Goal: Book appointment/travel/reservation

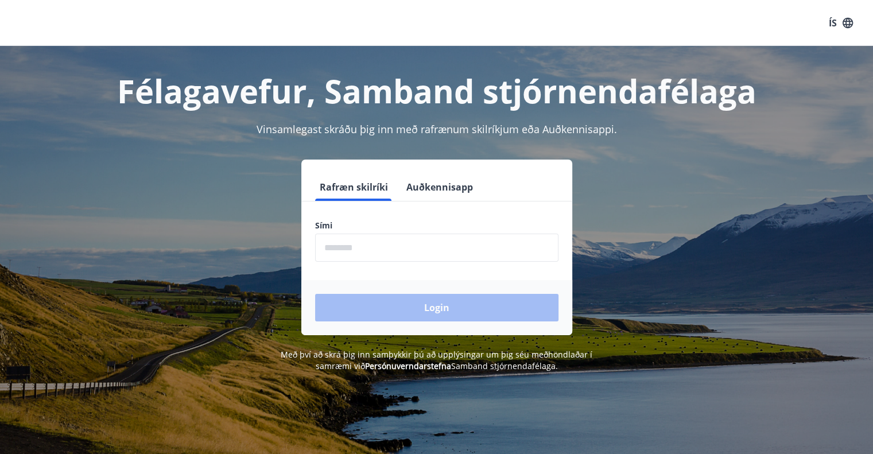
click at [390, 243] on input "phone" at bounding box center [436, 248] width 243 height 28
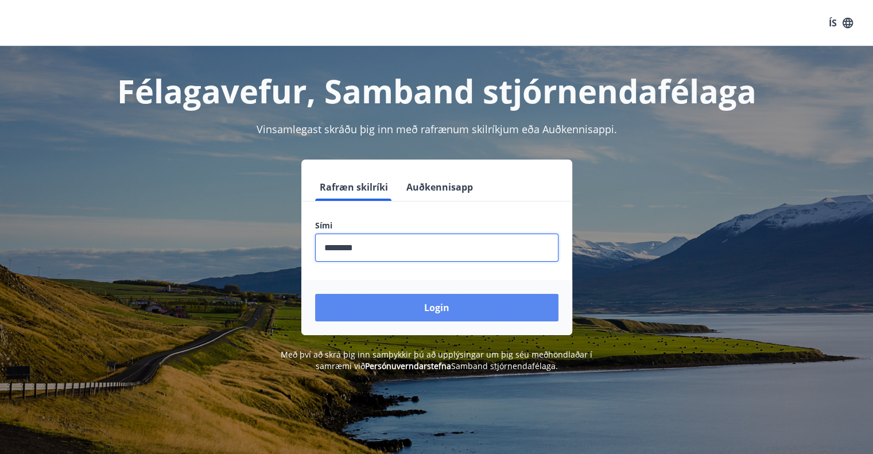
type input "********"
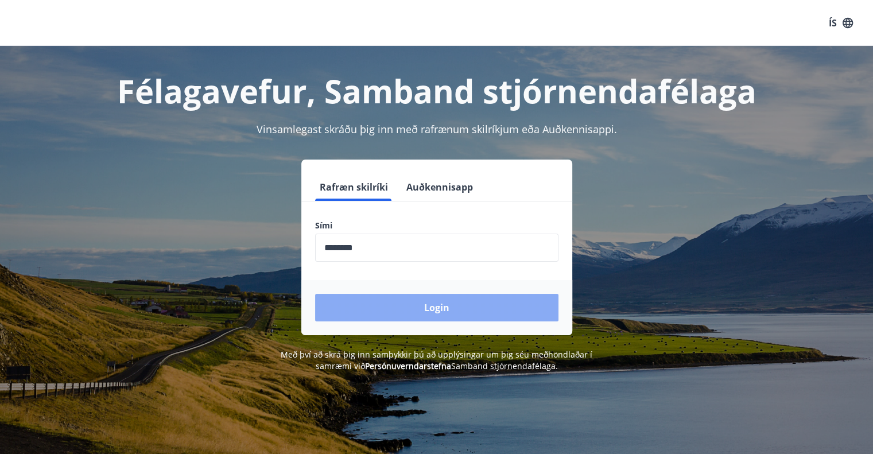
click at [450, 307] on button "Login" at bounding box center [436, 308] width 243 height 28
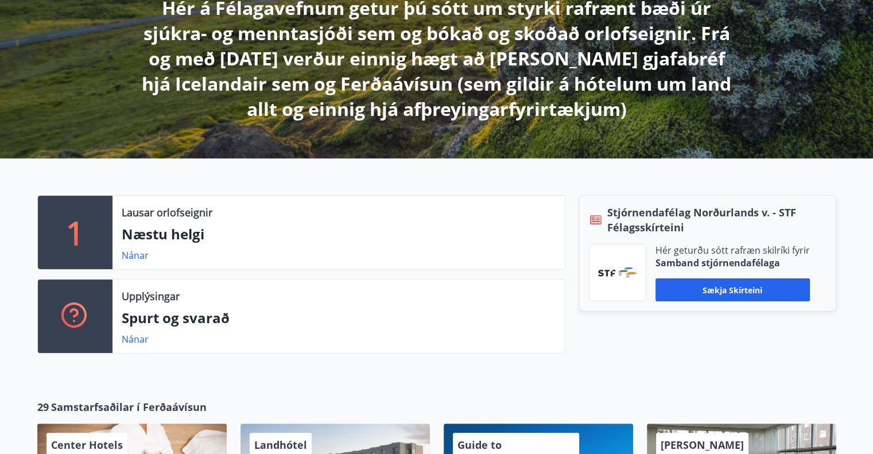
scroll to position [230, 0]
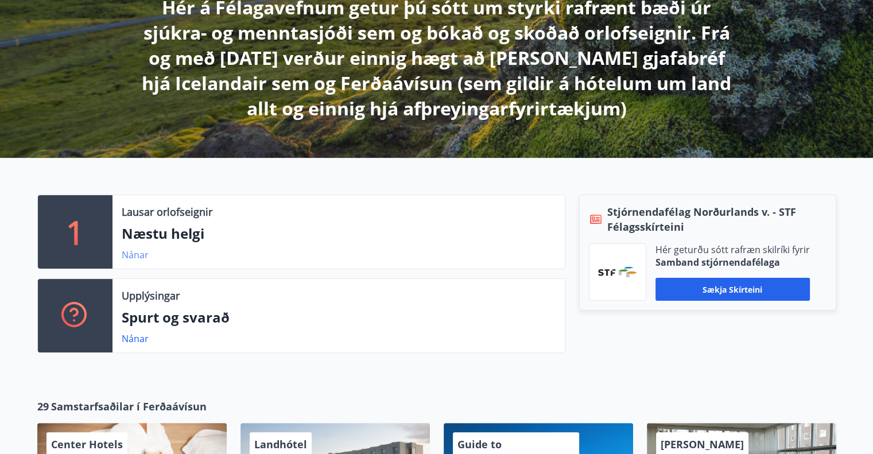
click at [131, 252] on link "Nánar" at bounding box center [135, 254] width 27 height 13
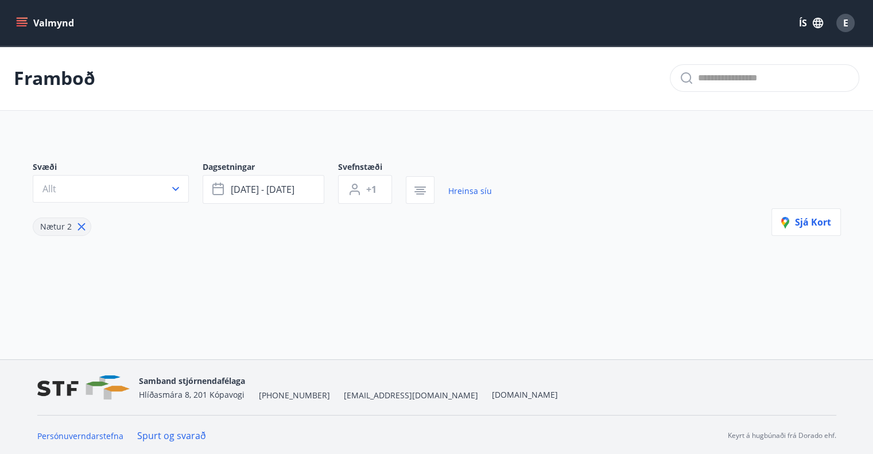
type input "*"
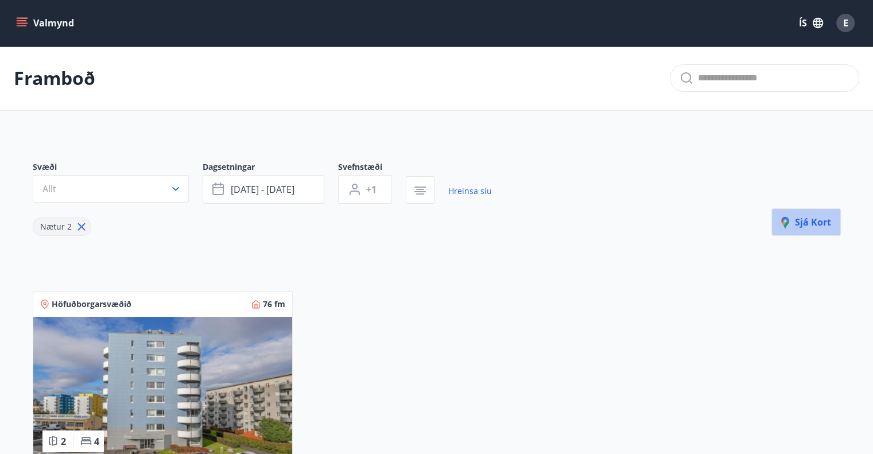
click at [778, 217] on button "Sjá kort" at bounding box center [805, 222] width 69 height 28
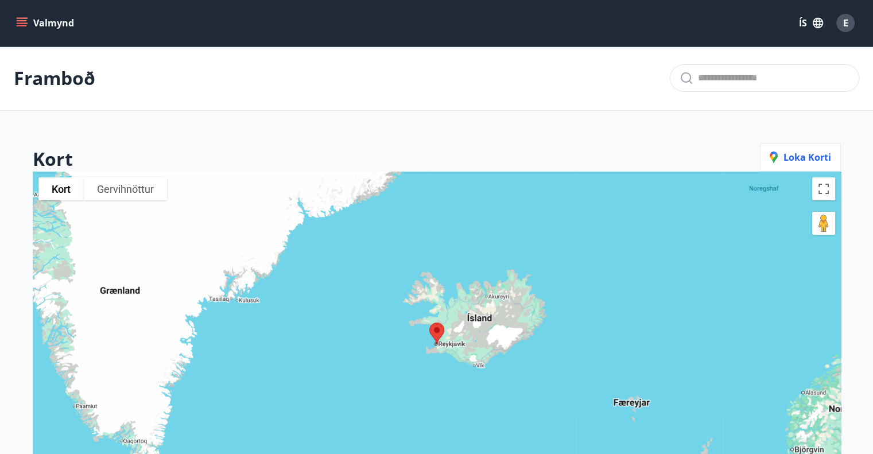
drag, startPoint x: 454, startPoint y: 355, endPoint x: 454, endPoint y: 250, distance: 105.6
click at [454, 254] on div at bounding box center [437, 399] width 808 height 454
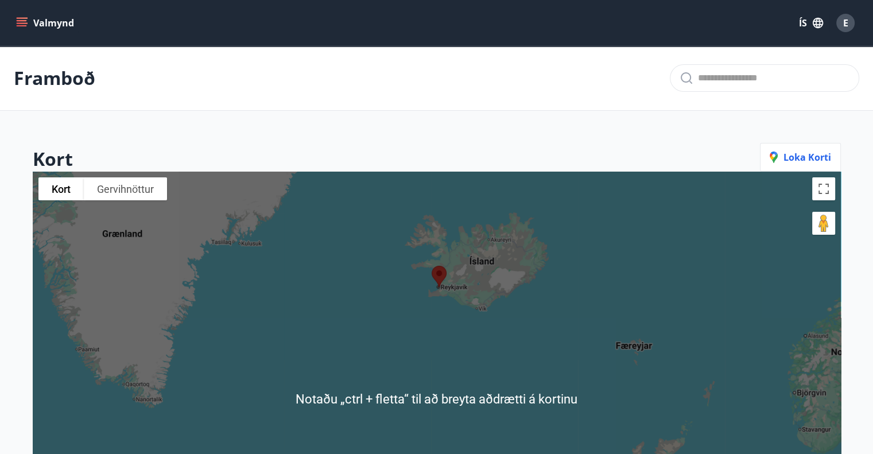
scroll to position [230, 0]
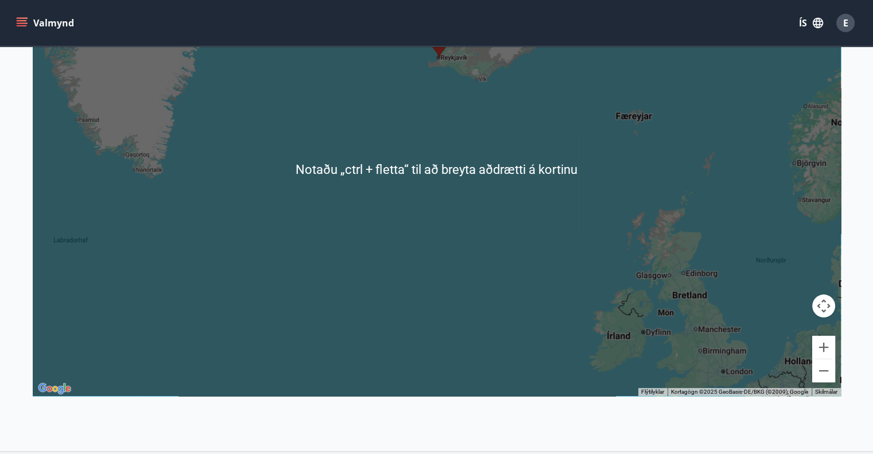
click at [454, 174] on div at bounding box center [437, 169] width 808 height 454
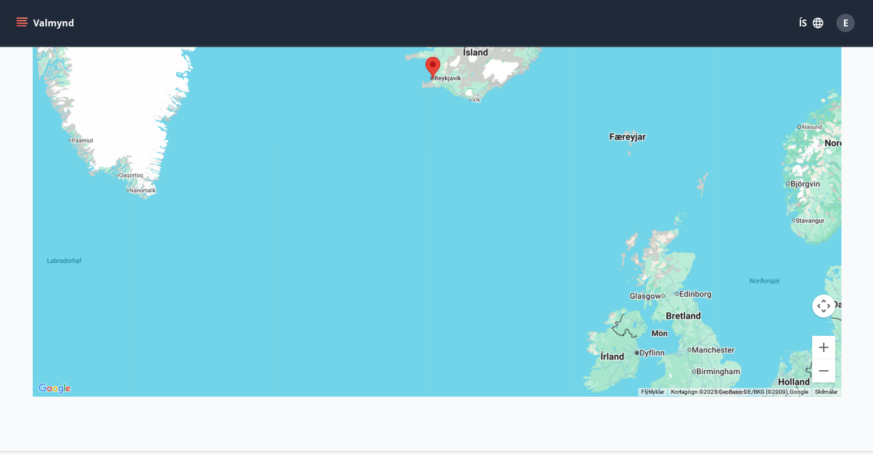
drag, startPoint x: 445, startPoint y: 144, endPoint x: 423, endPoint y: 198, distance: 58.4
click at [423, 203] on div at bounding box center [437, 169] width 808 height 454
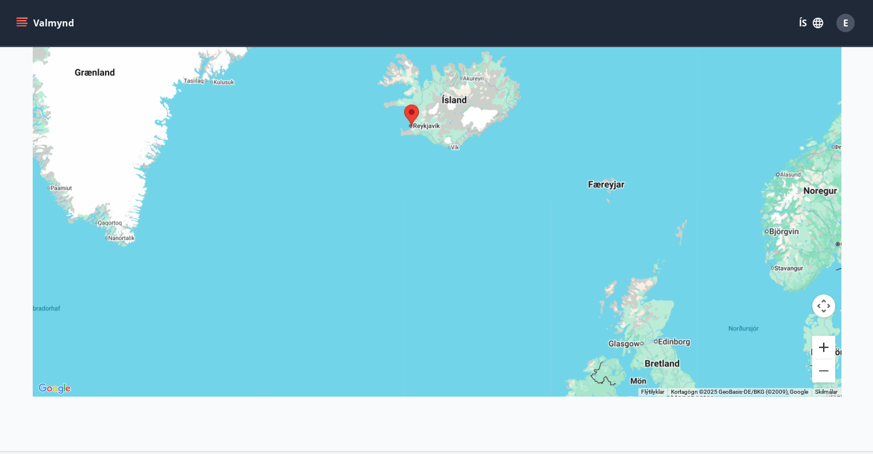
click at [830, 348] on button "Stækka" at bounding box center [823, 347] width 23 height 23
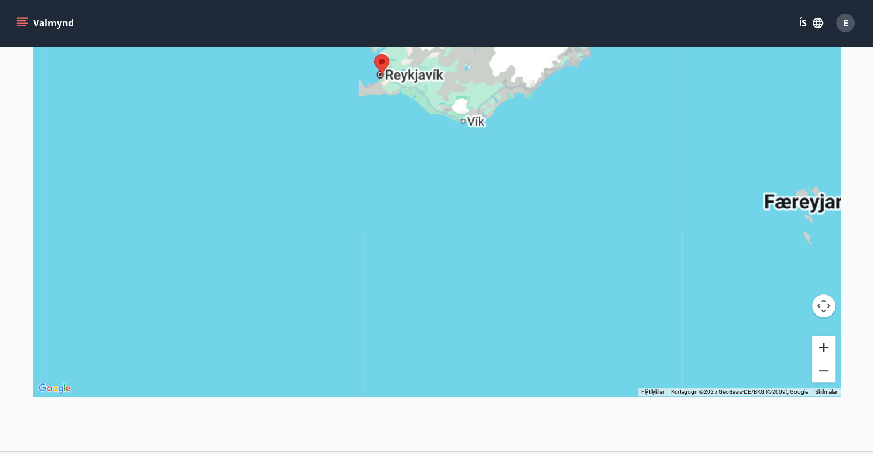
click at [830, 348] on button "Stækka" at bounding box center [823, 347] width 23 height 23
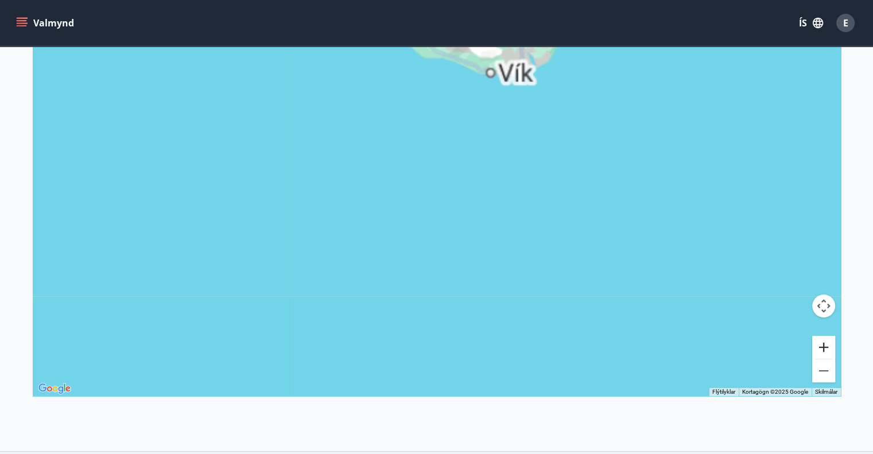
click at [830, 348] on button "Stækka" at bounding box center [823, 347] width 23 height 23
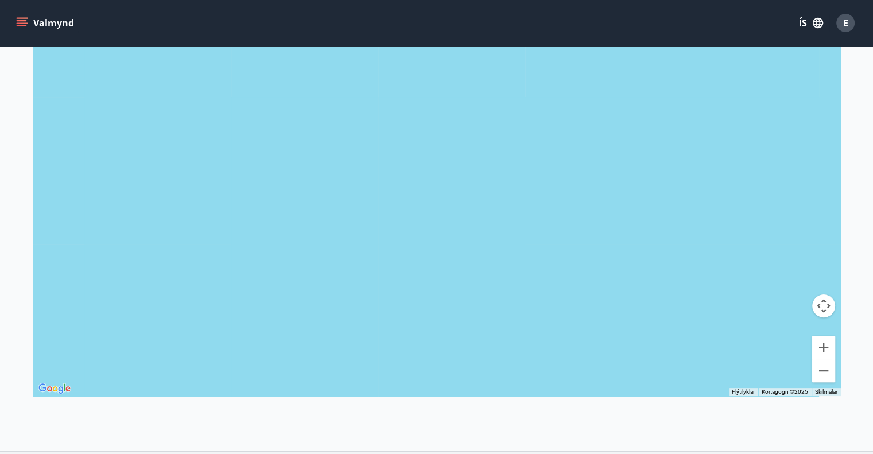
drag, startPoint x: 498, startPoint y: 113, endPoint x: 511, endPoint y: 231, distance: 118.9
click at [511, 231] on div at bounding box center [437, 169] width 808 height 454
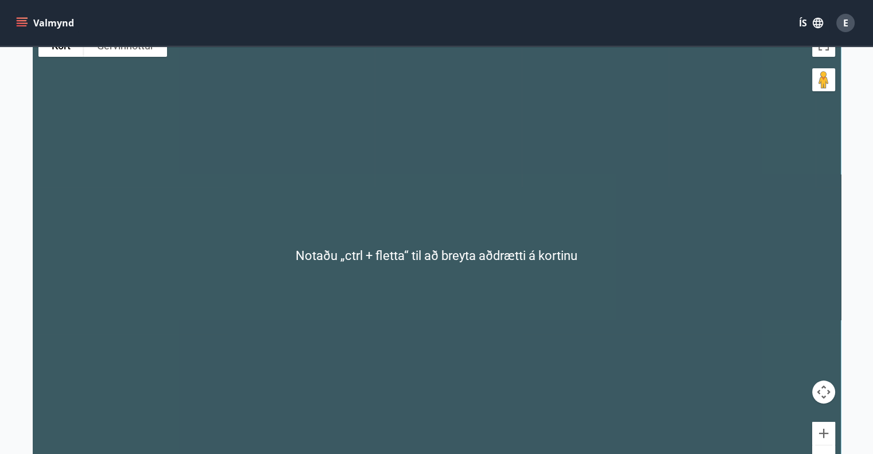
scroll to position [115, 0]
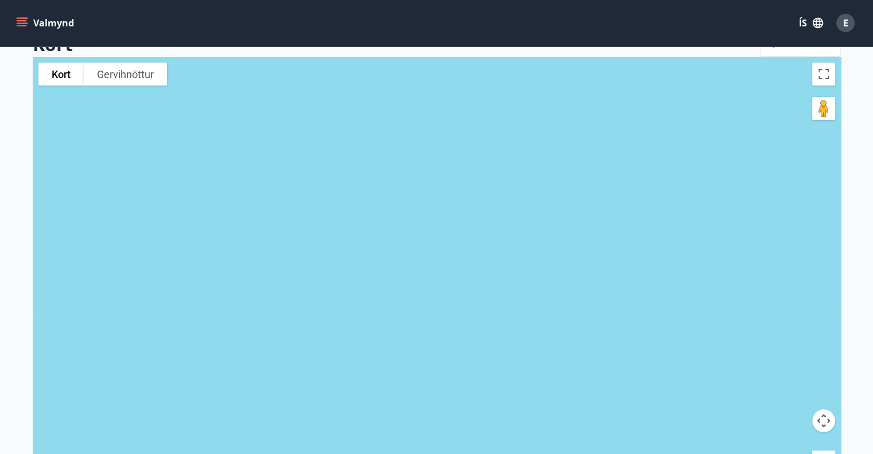
drag, startPoint x: 500, startPoint y: 205, endPoint x: 504, endPoint y: 148, distance: 57.5
click at [504, 147] on div at bounding box center [437, 284] width 808 height 454
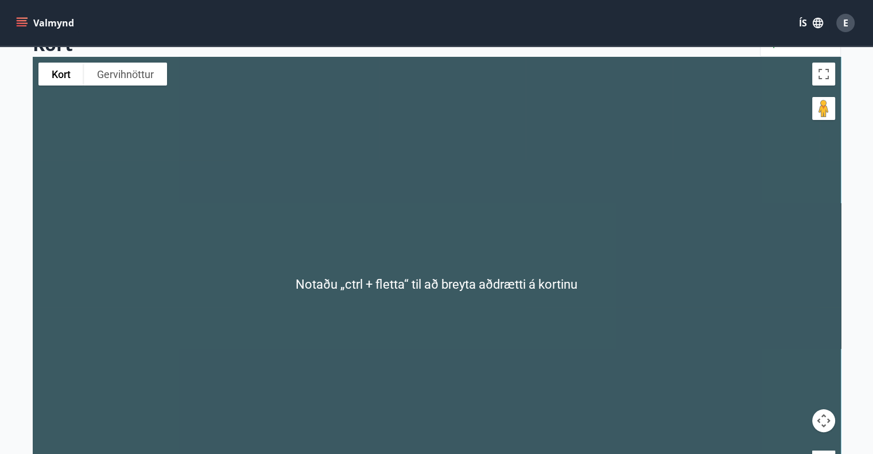
scroll to position [172, 0]
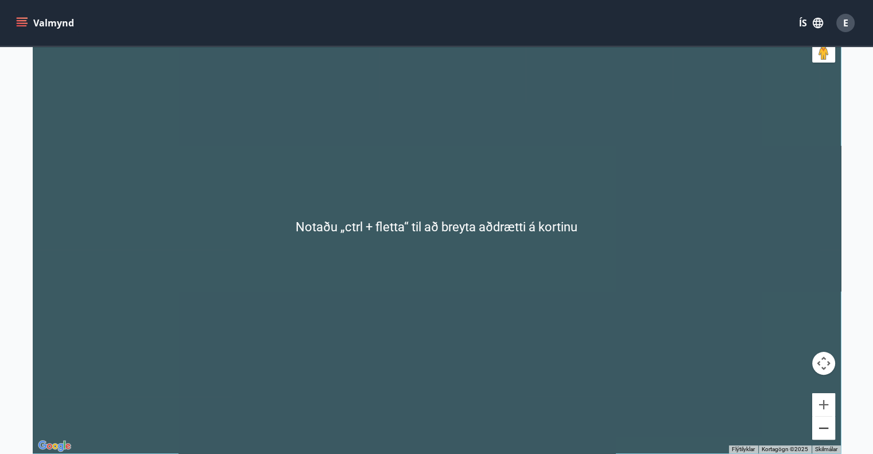
click at [819, 431] on button "Minnka" at bounding box center [823, 428] width 23 height 23
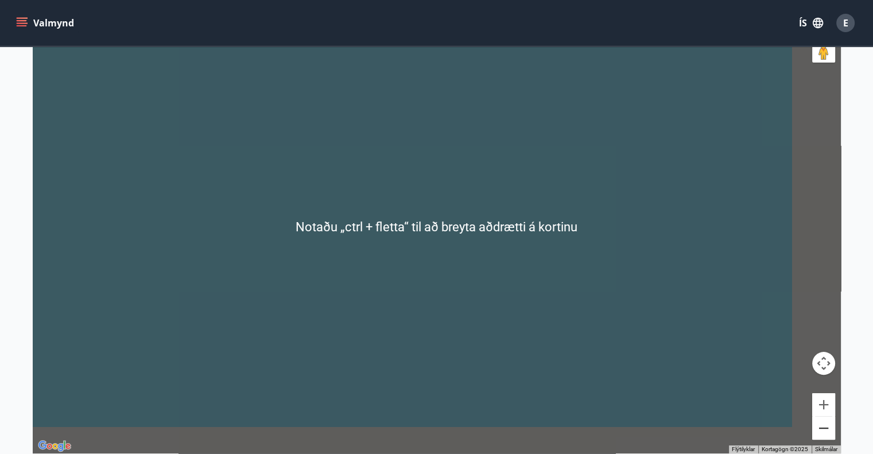
click at [819, 431] on button "Minnka" at bounding box center [823, 428] width 23 height 23
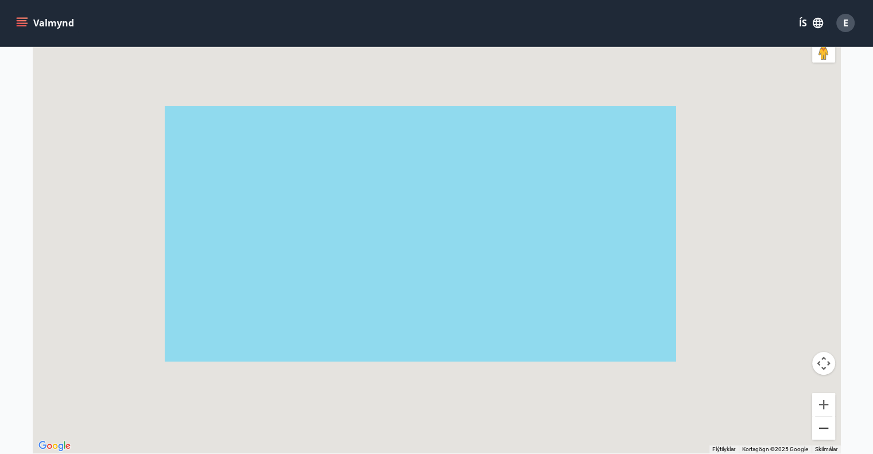
click at [819, 431] on button "Minnka" at bounding box center [823, 428] width 23 height 23
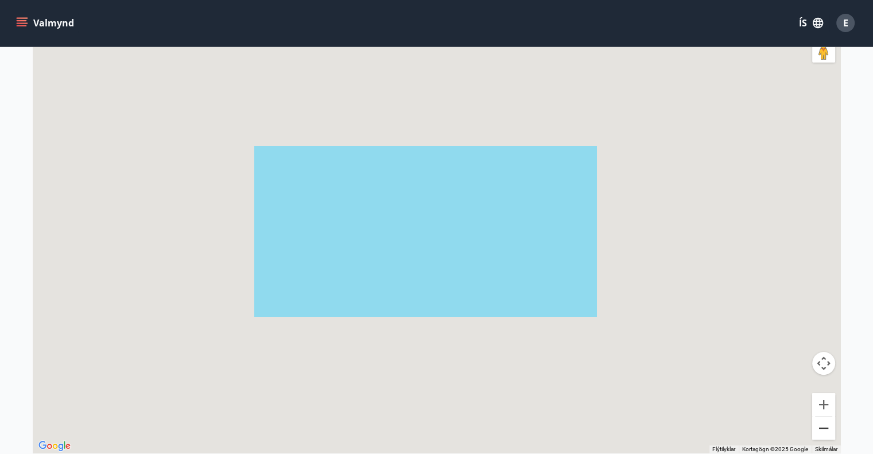
click at [819, 431] on button "Minnka" at bounding box center [823, 428] width 23 height 23
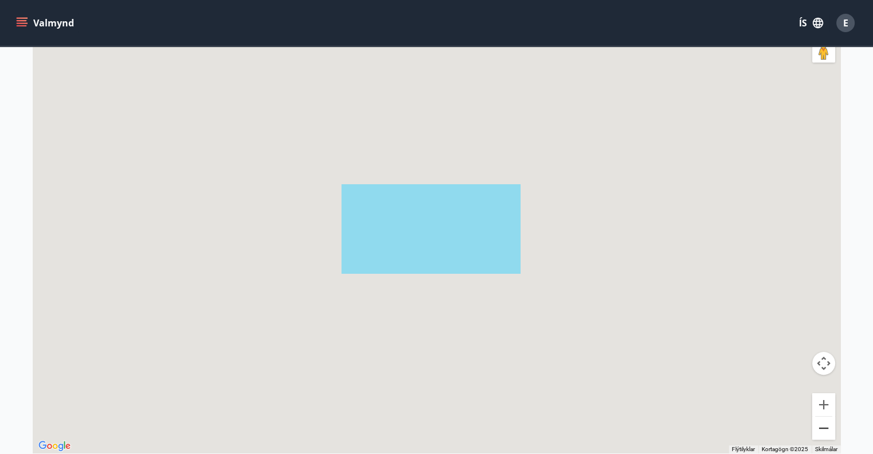
click at [819, 431] on button "Minnka" at bounding box center [823, 428] width 23 height 23
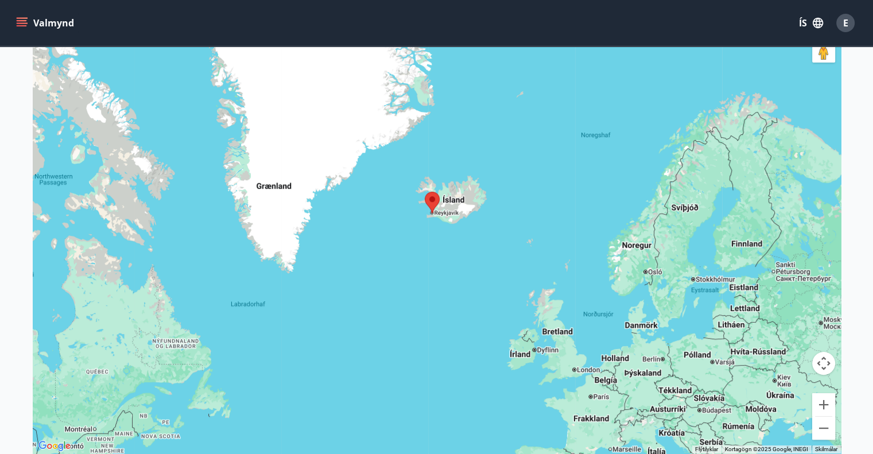
drag, startPoint x: 442, startPoint y: 203, endPoint x: 450, endPoint y: 211, distance: 11.8
click at [450, 211] on div at bounding box center [437, 226] width 808 height 454
click at [821, 402] on button "Stækka" at bounding box center [823, 404] width 23 height 23
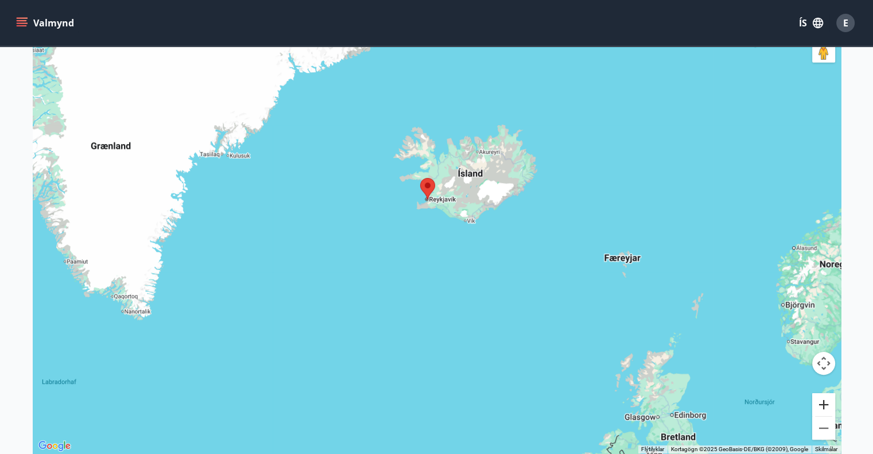
click at [821, 402] on button "Stækka" at bounding box center [823, 404] width 23 height 23
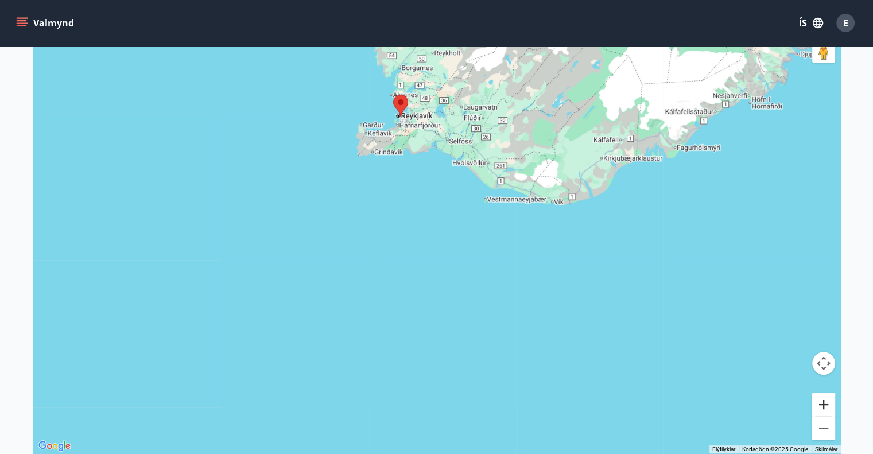
click at [822, 407] on button "Stækka" at bounding box center [823, 404] width 23 height 23
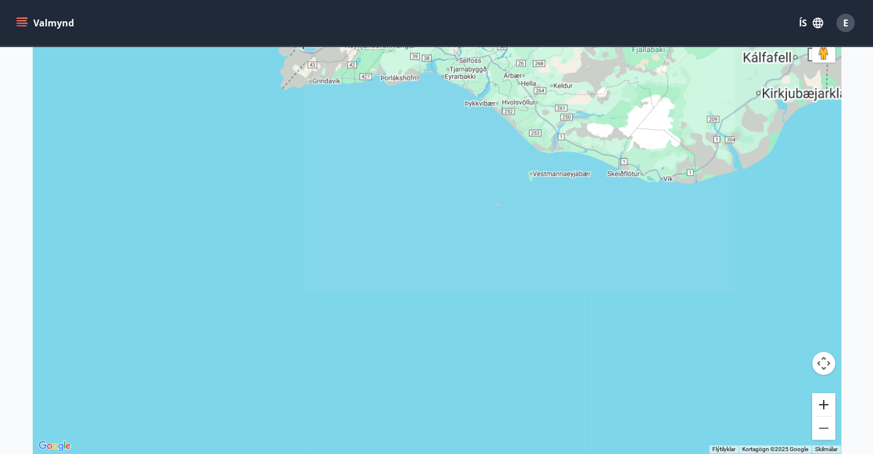
click at [822, 407] on button "Stækka" at bounding box center [823, 404] width 23 height 23
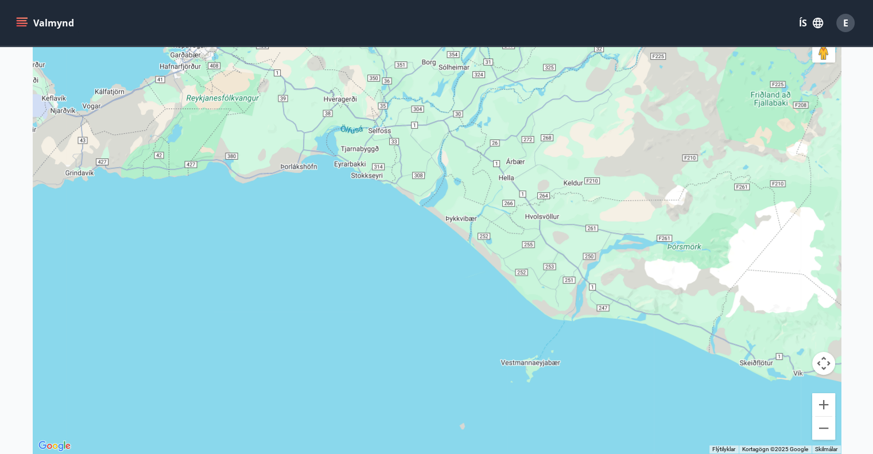
drag, startPoint x: 518, startPoint y: 88, endPoint x: 423, endPoint y: 322, distance: 251.8
click at [423, 322] on div at bounding box center [437, 226] width 808 height 454
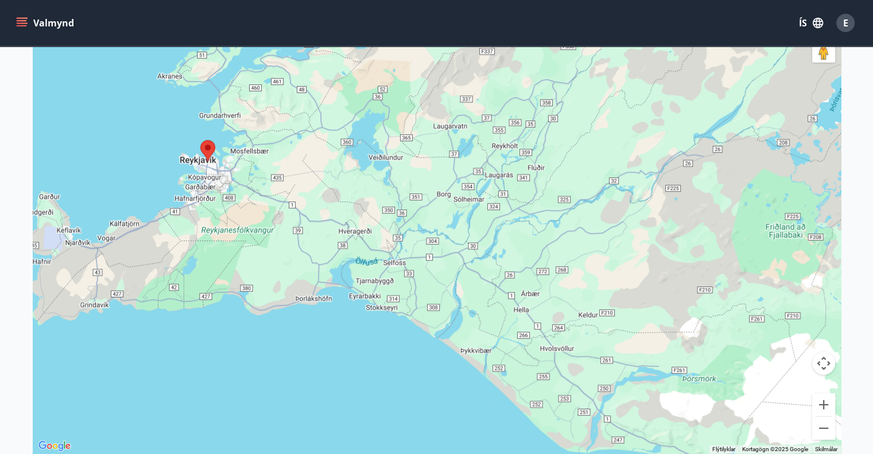
drag, startPoint x: 305, startPoint y: 64, endPoint x: 318, endPoint y: 221, distance: 157.8
click at [318, 221] on div at bounding box center [437, 226] width 808 height 454
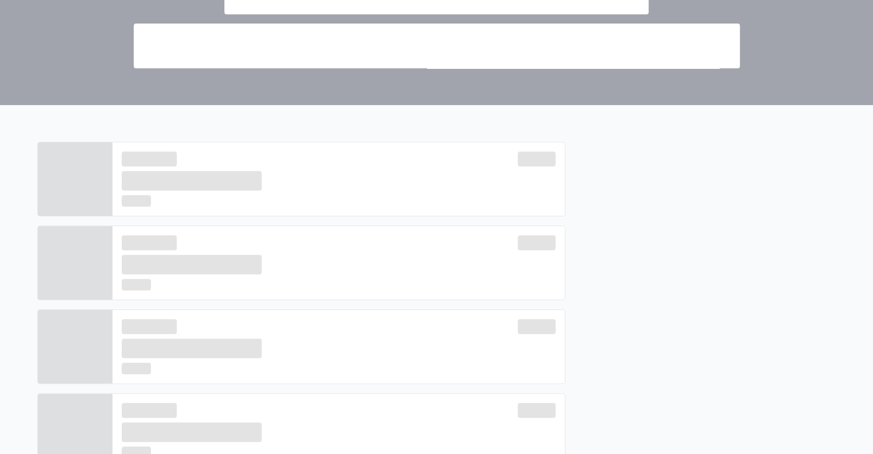
scroll to position [230, 0]
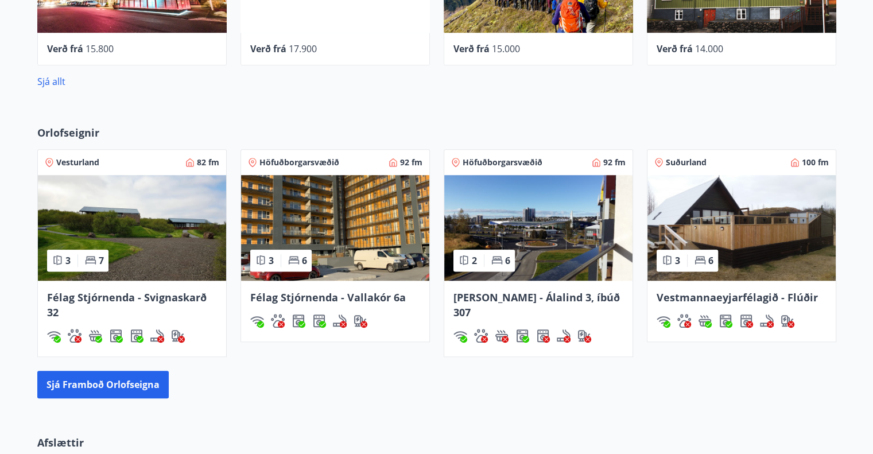
scroll to position [746, 0]
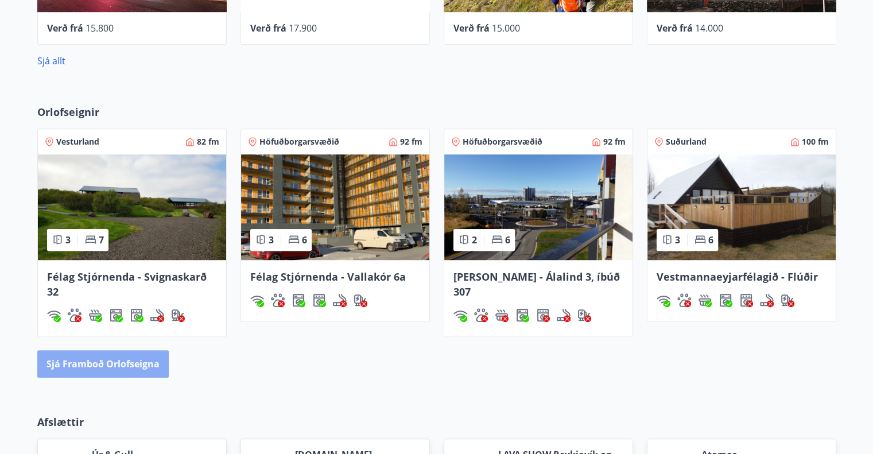
click at [124, 367] on button "Sjá framboð orlofseigna" at bounding box center [102, 364] width 131 height 28
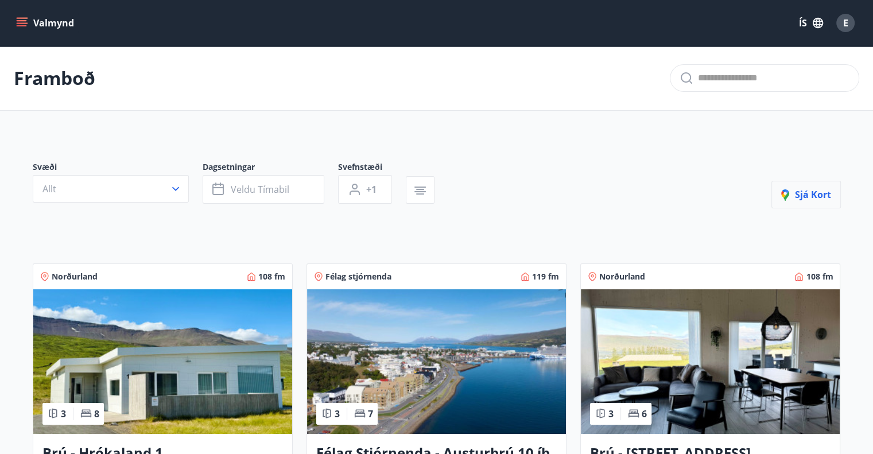
click at [790, 193] on icon "button" at bounding box center [788, 196] width 14 height 14
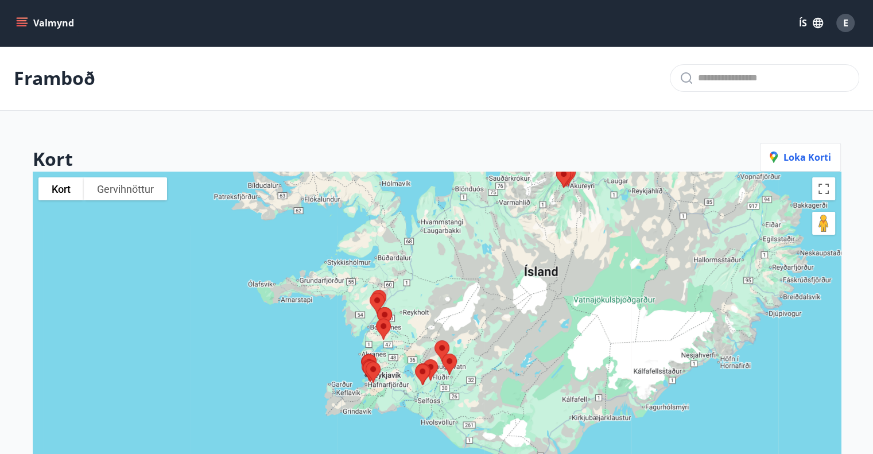
drag, startPoint x: 458, startPoint y: 344, endPoint x: 491, endPoint y: 204, distance: 143.2
click at [491, 204] on div at bounding box center [437, 399] width 808 height 454
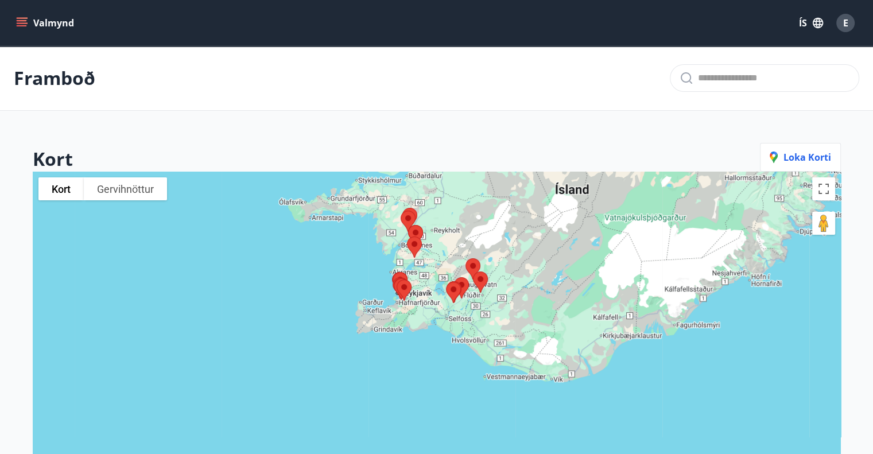
drag, startPoint x: 546, startPoint y: 336, endPoint x: 571, endPoint y: 247, distance: 92.6
click at [576, 246] on div at bounding box center [437, 399] width 808 height 454
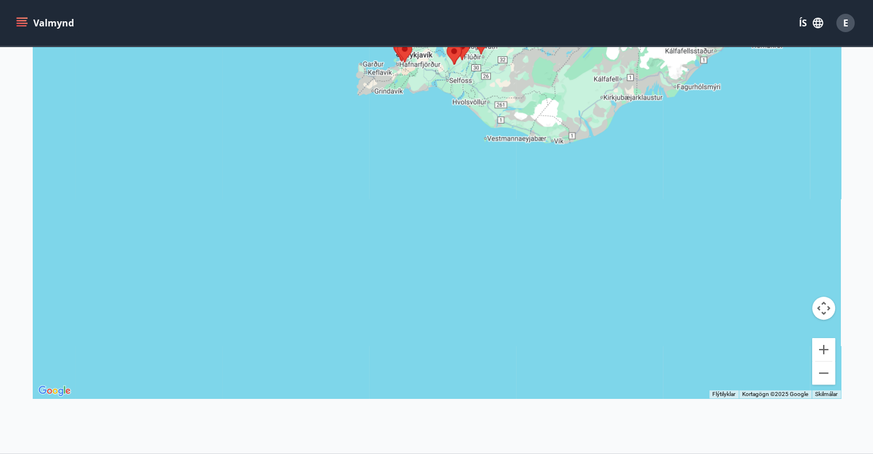
scroll to position [230, 0]
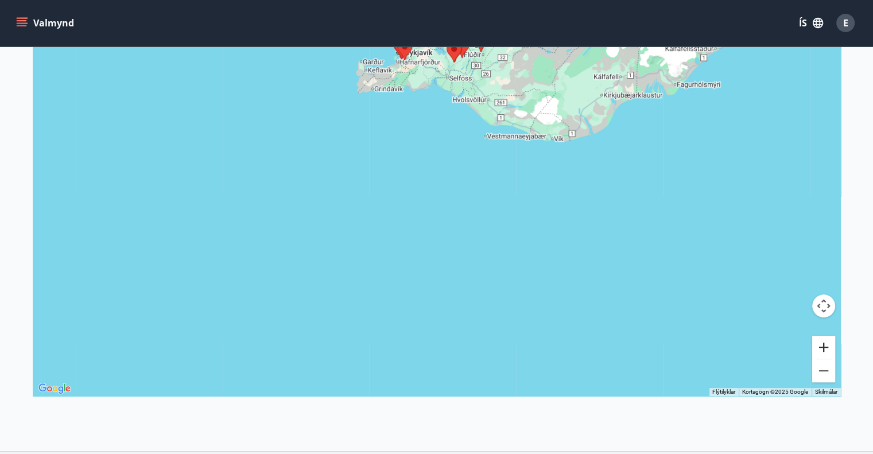
click at [827, 350] on button "Stækka" at bounding box center [823, 347] width 23 height 23
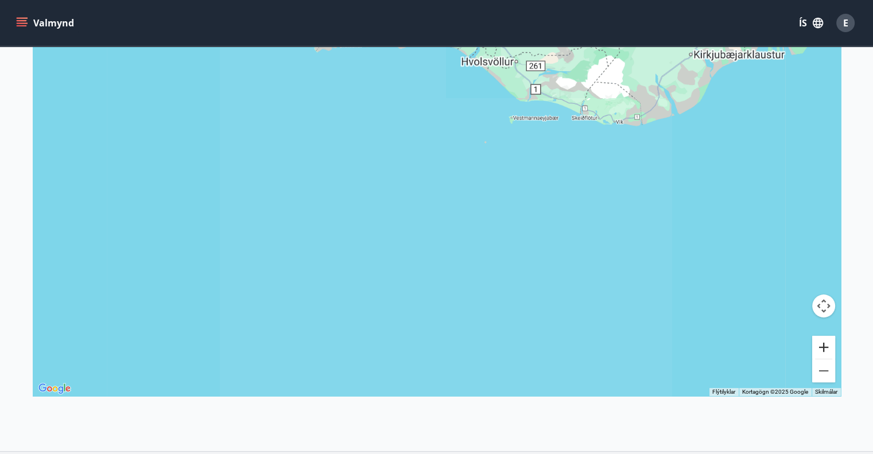
click at [827, 350] on button "Stækka" at bounding box center [823, 347] width 23 height 23
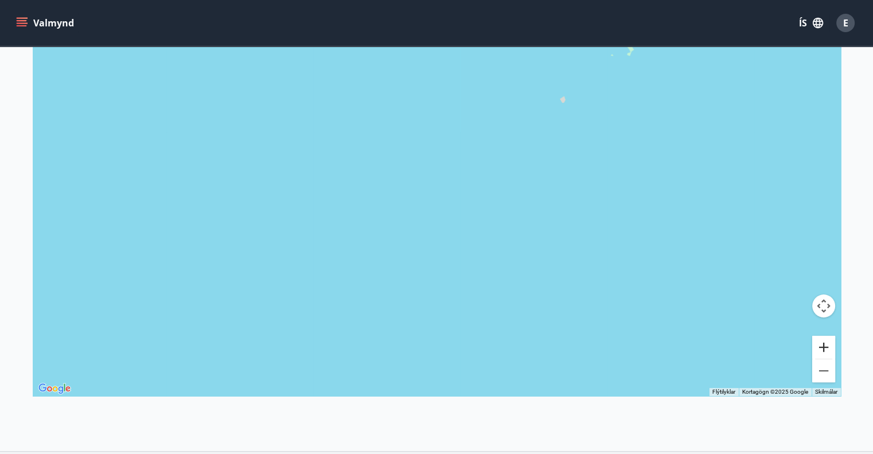
click at [827, 350] on button "Stækka" at bounding box center [823, 347] width 23 height 23
drag, startPoint x: 665, startPoint y: 149, endPoint x: 597, endPoint y: 266, distance: 135.7
click at [597, 266] on div at bounding box center [437, 169] width 808 height 454
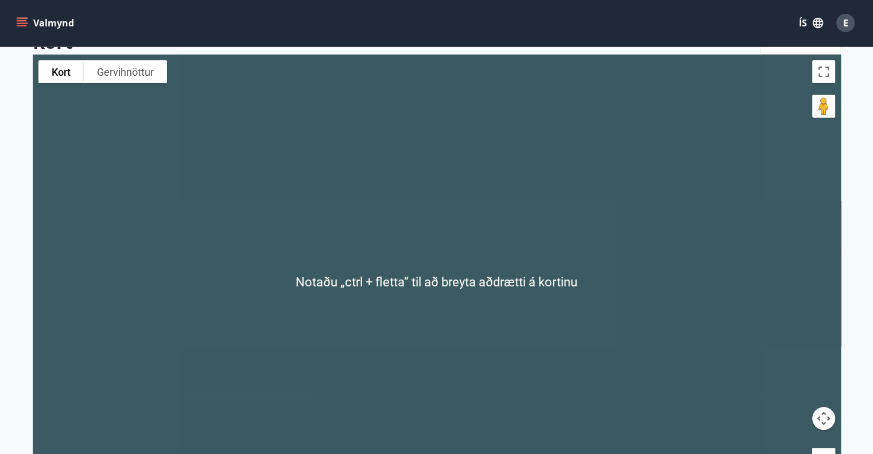
scroll to position [172, 0]
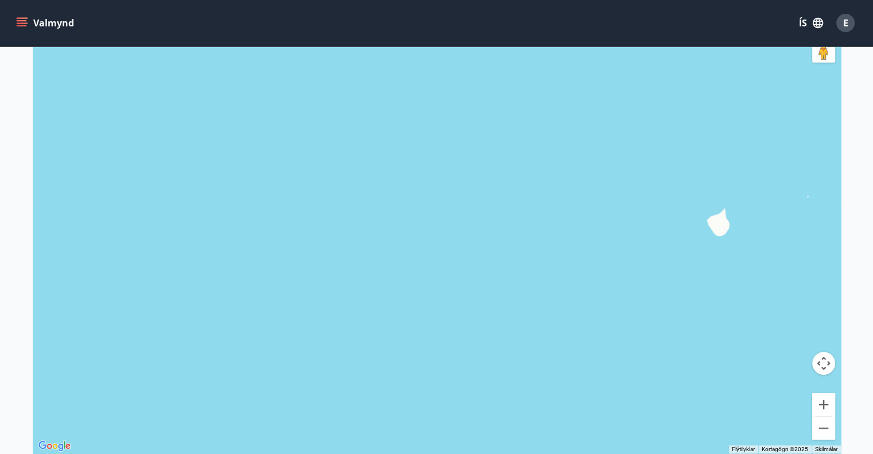
drag, startPoint x: 590, startPoint y: 197, endPoint x: 437, endPoint y: 355, distance: 219.1
click at [437, 355] on div at bounding box center [437, 226] width 808 height 454
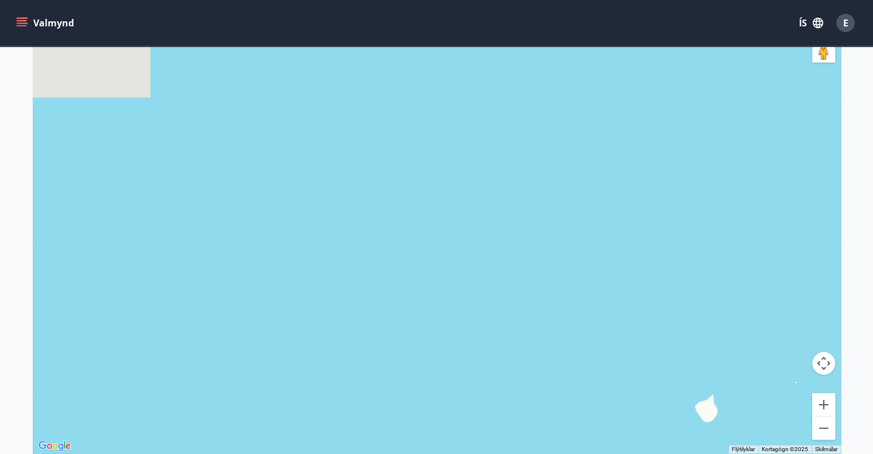
drag, startPoint x: 442, startPoint y: 196, endPoint x: 429, endPoint y: 376, distance: 181.2
click at [429, 376] on div at bounding box center [437, 226] width 808 height 454
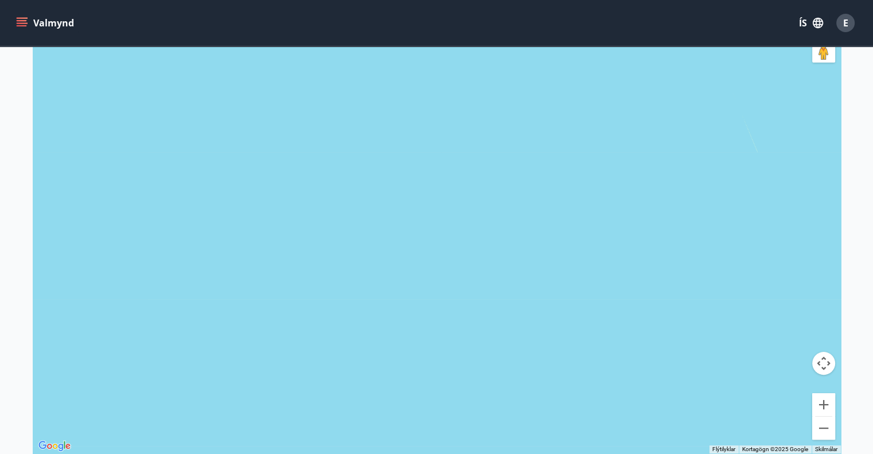
drag, startPoint x: 422, startPoint y: 275, endPoint x: 420, endPoint y: 384, distance: 108.5
click at [420, 384] on div at bounding box center [437, 226] width 808 height 454
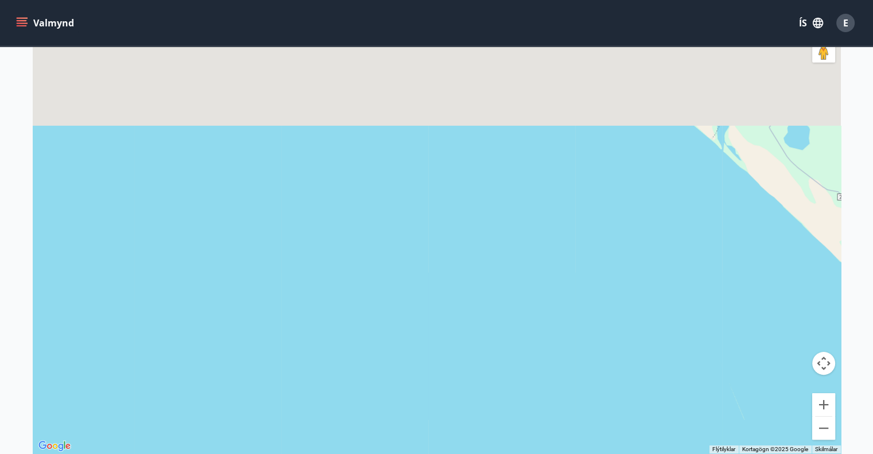
drag, startPoint x: 433, startPoint y: 162, endPoint x: 414, endPoint y: 462, distance: 300.1
click at [414, 453] on html "Valmynd ÍS E Framboð Kort Loka korti Til að fletta um kortið með snertibendingu…" at bounding box center [436, 215] width 873 height 775
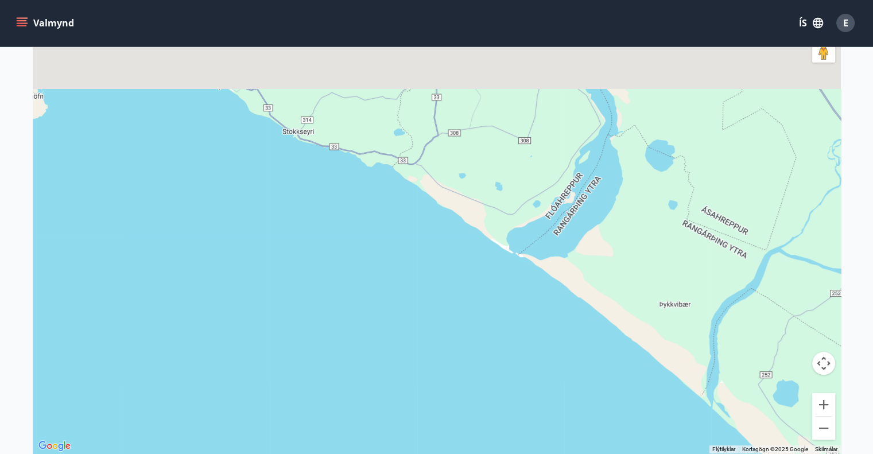
drag, startPoint x: 453, startPoint y: 196, endPoint x: 489, endPoint y: 470, distance: 276.6
click at [489, 453] on html "Valmynd ÍS E Framboð Kort Loka korti Til að fletta um kortið með snertibendingu…" at bounding box center [436, 215] width 873 height 775
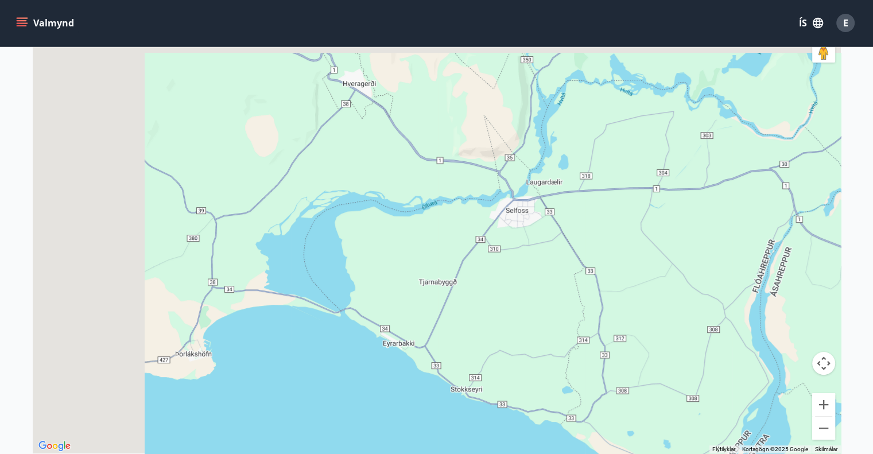
drag, startPoint x: 515, startPoint y: 221, endPoint x: 655, endPoint y: 419, distance: 242.8
click at [655, 419] on div at bounding box center [437, 226] width 808 height 454
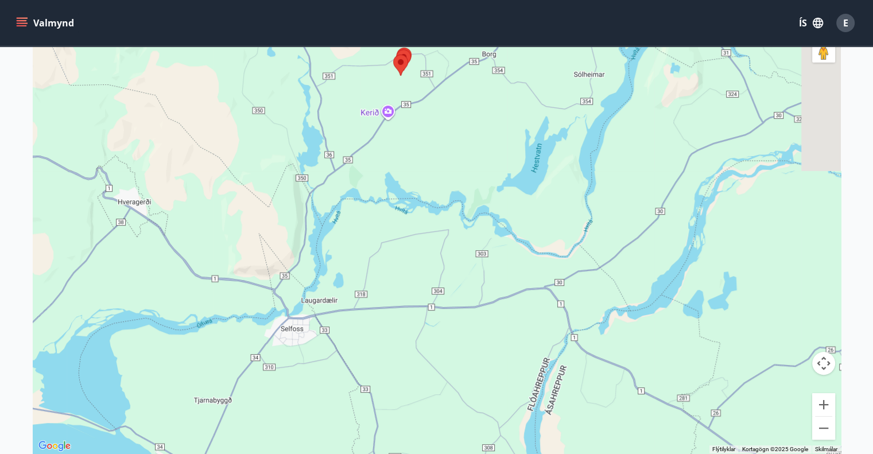
drag, startPoint x: 687, startPoint y: 107, endPoint x: 445, endPoint y: 192, distance: 256.0
click at [445, 192] on div at bounding box center [437, 226] width 808 height 454
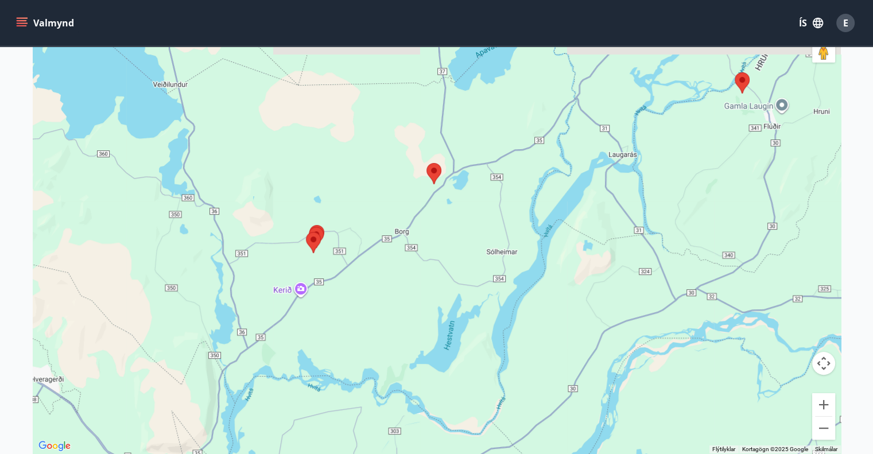
drag, startPoint x: 757, startPoint y: 139, endPoint x: 688, endPoint y: 297, distance: 172.7
click at [688, 297] on div at bounding box center [437, 226] width 808 height 454
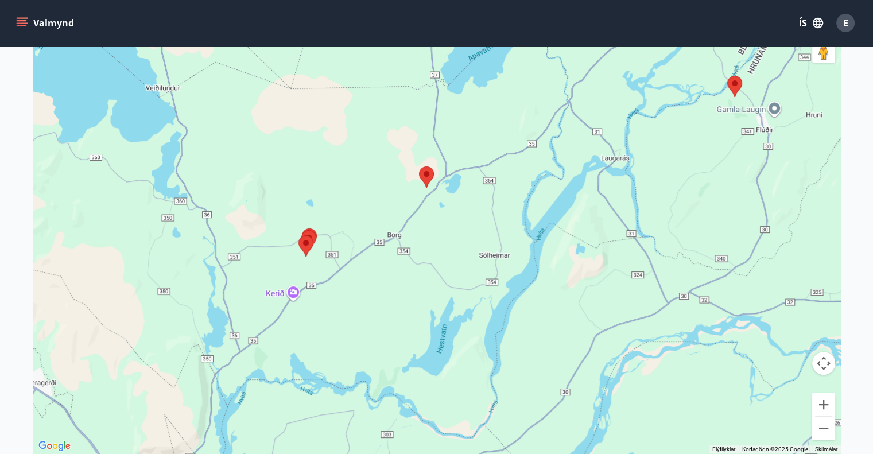
click at [306, 245] on img at bounding box center [306, 246] width 24 height 30
click at [825, 404] on button "Stækka" at bounding box center [823, 404] width 23 height 23
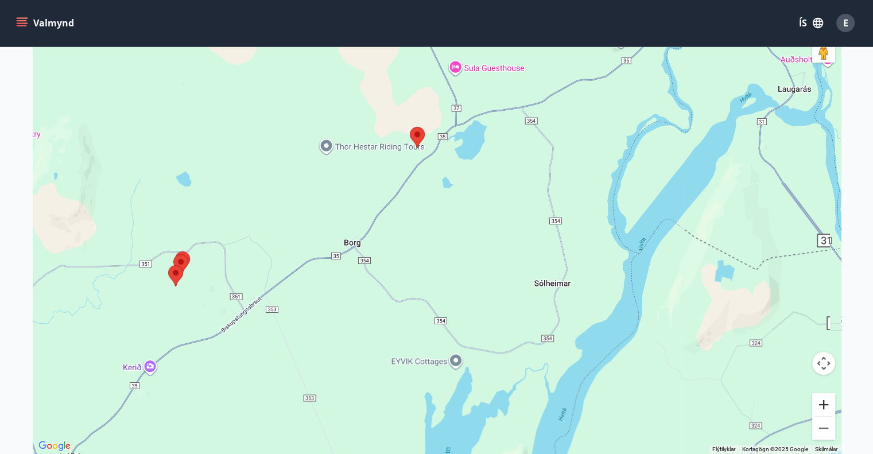
click at [825, 404] on button "Stækka" at bounding box center [823, 404] width 23 height 23
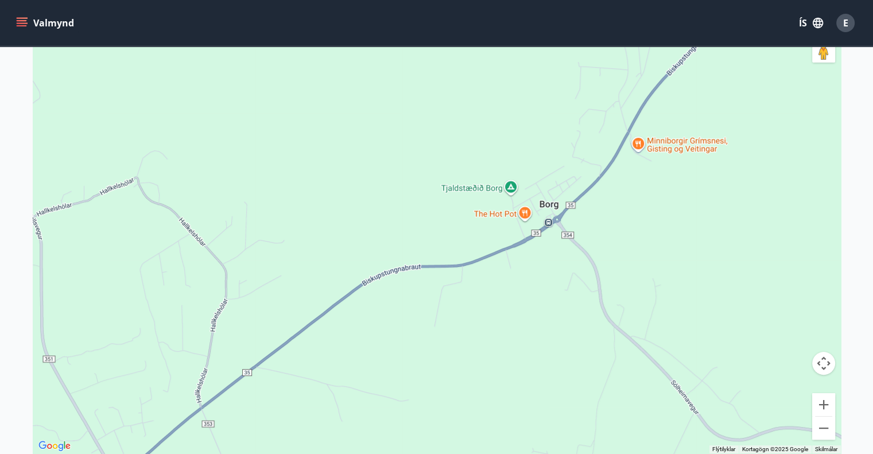
drag, startPoint x: 235, startPoint y: 186, endPoint x: 690, endPoint y: 98, distance: 462.9
click at [690, 98] on div at bounding box center [437, 226] width 808 height 454
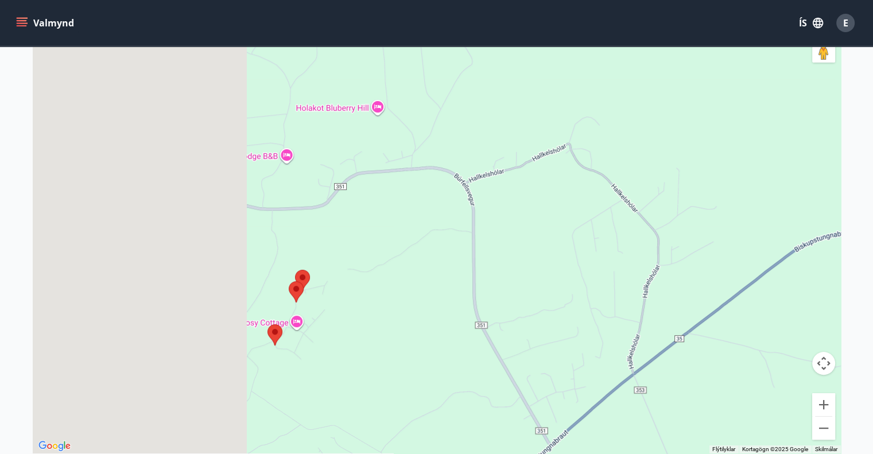
drag, startPoint x: 256, startPoint y: 192, endPoint x: 684, endPoint y: 155, distance: 429.0
click at [684, 155] on div at bounding box center [437, 226] width 808 height 454
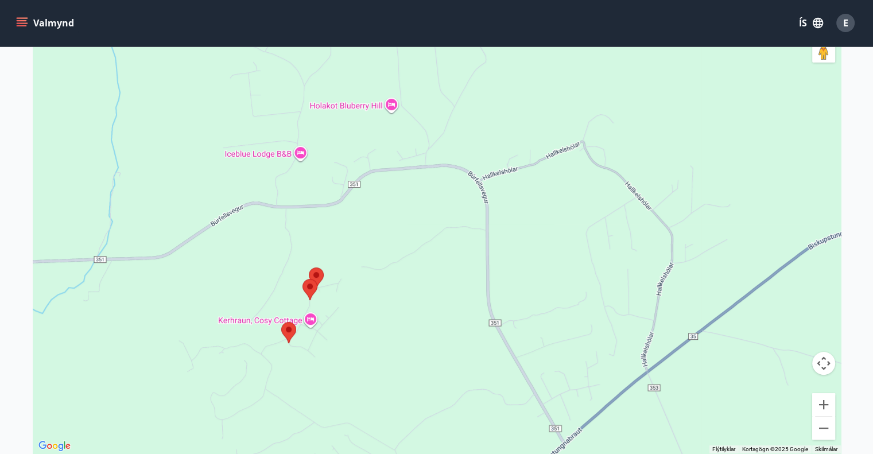
click at [309, 283] on img at bounding box center [310, 289] width 24 height 30
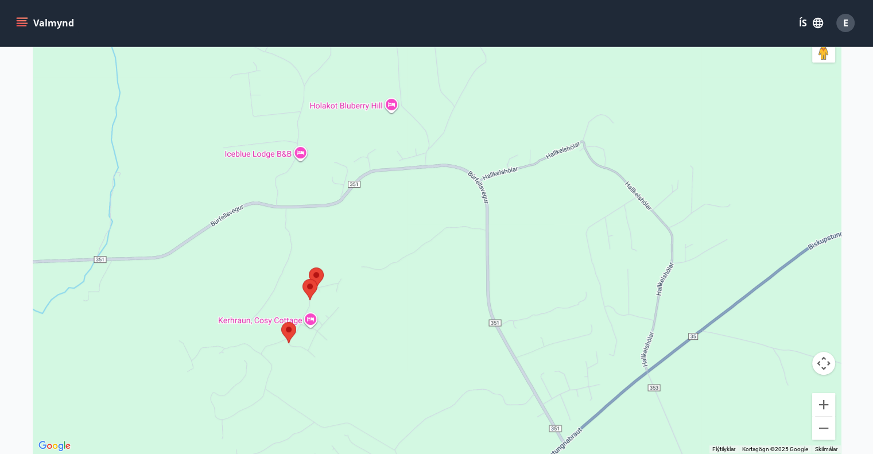
click at [321, 274] on img at bounding box center [310, 289] width 24 height 30
click at [319, 275] on img at bounding box center [310, 289] width 24 height 30
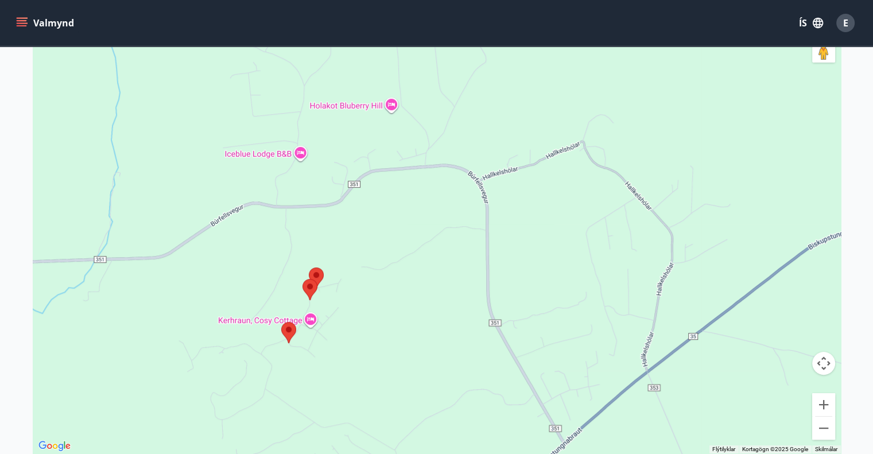
click at [319, 275] on img at bounding box center [310, 289] width 24 height 30
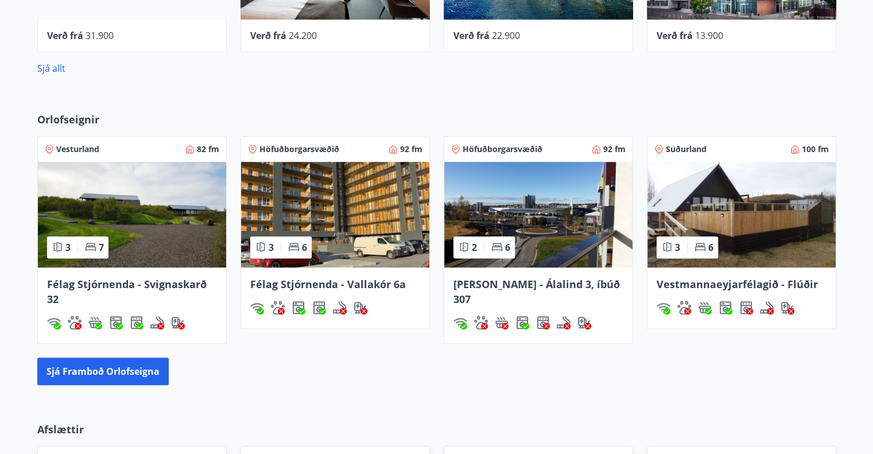
scroll to position [746, 0]
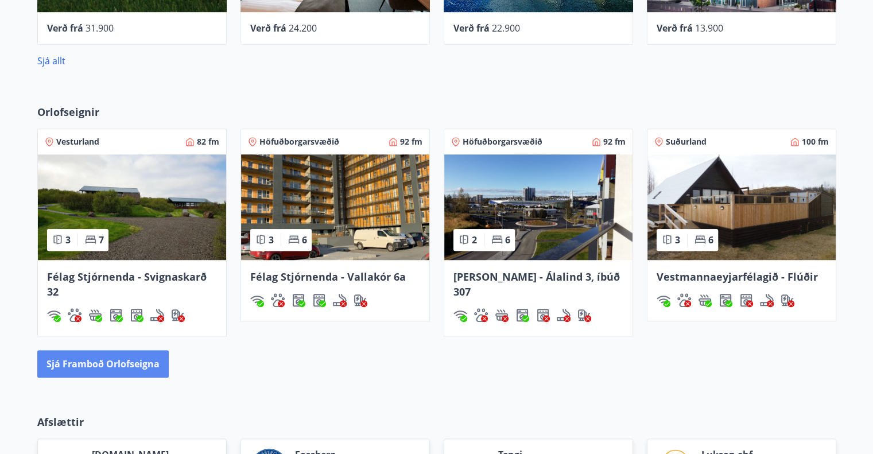
click at [108, 355] on button "Sjá framboð orlofseigna" at bounding box center [102, 364] width 131 height 28
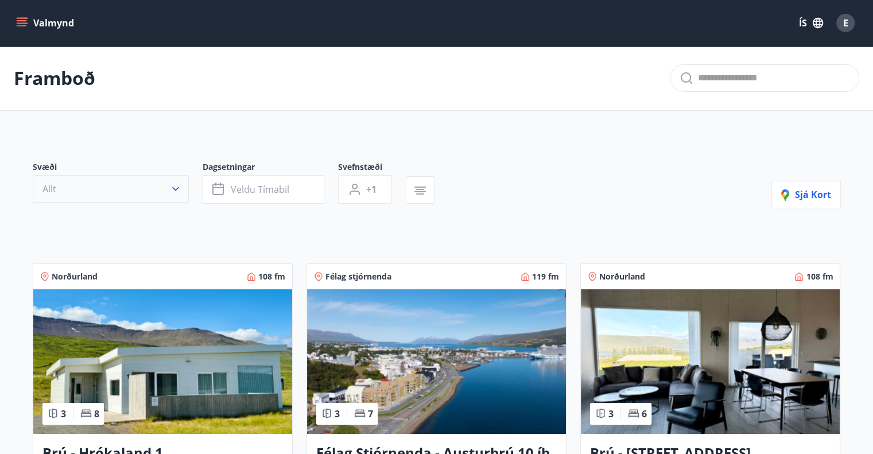
click at [178, 190] on icon "button" at bounding box center [175, 188] width 11 height 11
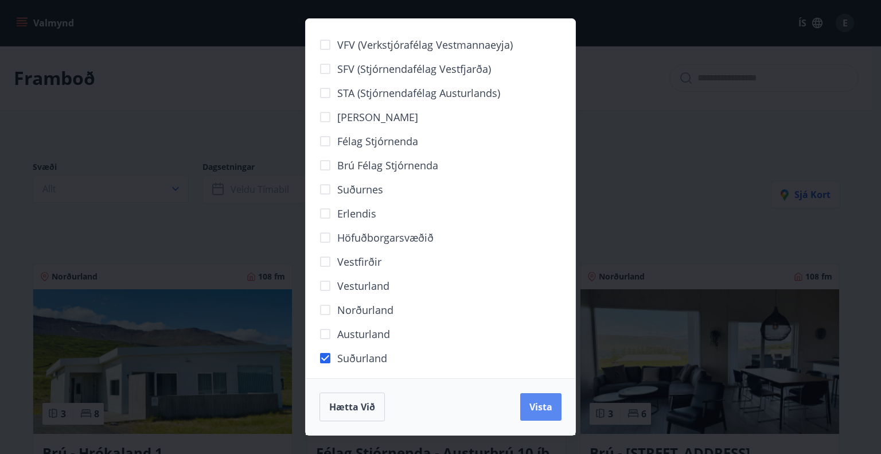
click at [557, 399] on button "Vista" at bounding box center [540, 407] width 41 height 28
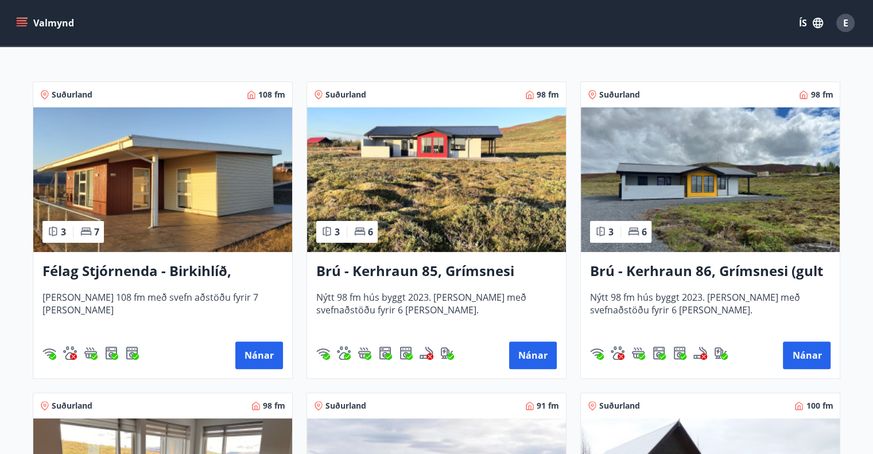
scroll to position [230, 0]
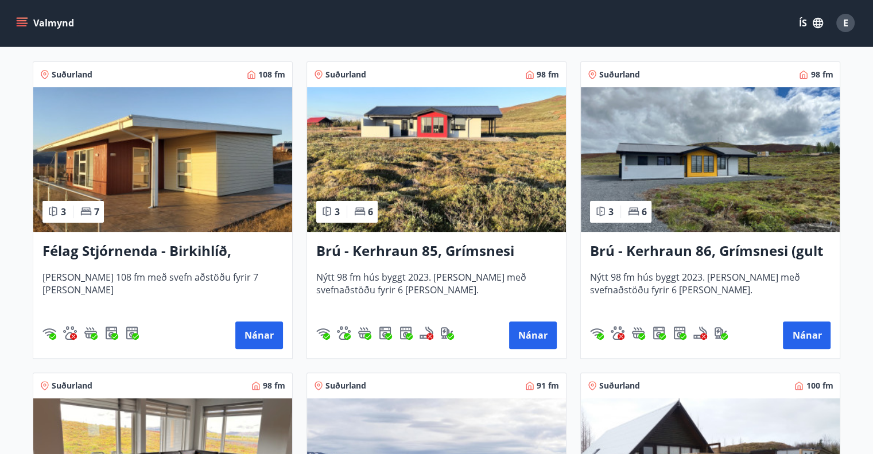
click at [441, 247] on h3 "Brú - Kerhraun 85, Grímsnesi (rautt hús) (gæludýr velkomin)" at bounding box center [436, 251] width 240 height 21
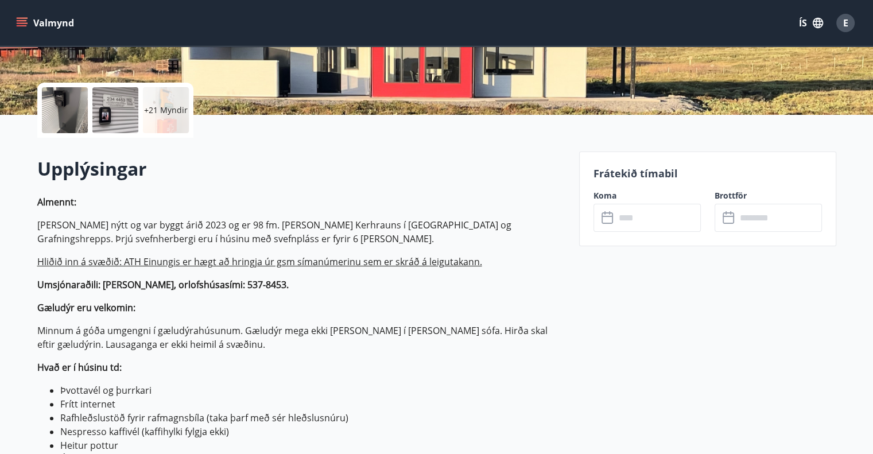
scroll to position [287, 0]
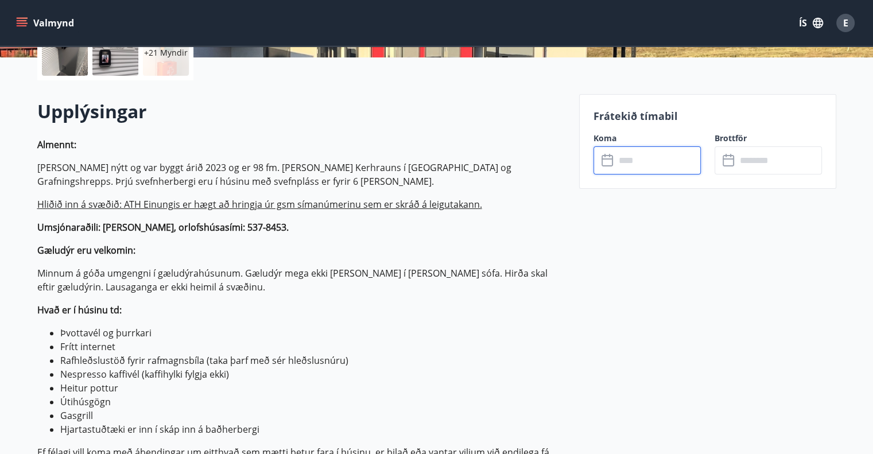
click at [629, 165] on input "text" at bounding box center [657, 160] width 85 height 28
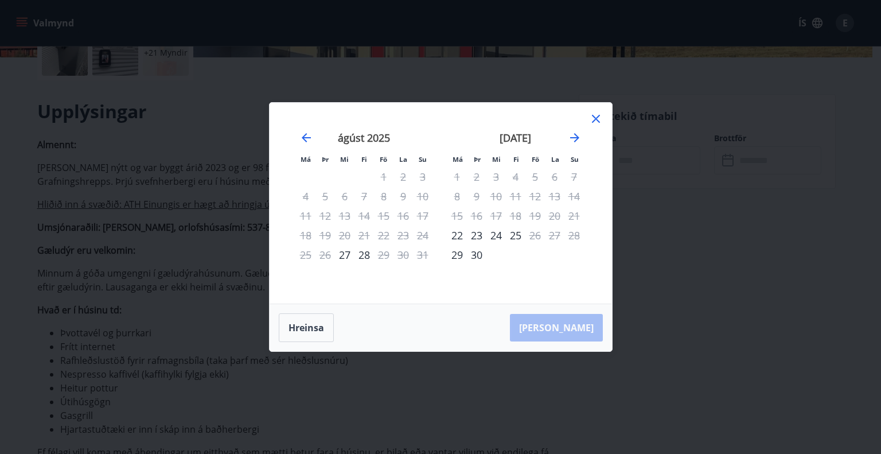
click at [740, 240] on div "Má Þr Mi Fi Fö La Su Má Þr Mi Fi Fö La Su júlí 2025 1 2 3 4 5 6 7 8 9 10 11 12 …" at bounding box center [440, 227] width 881 height 454
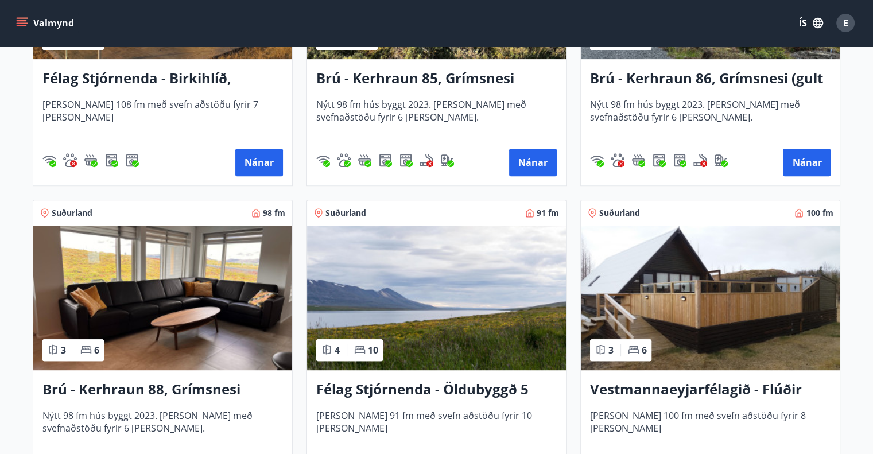
scroll to position [287, 0]
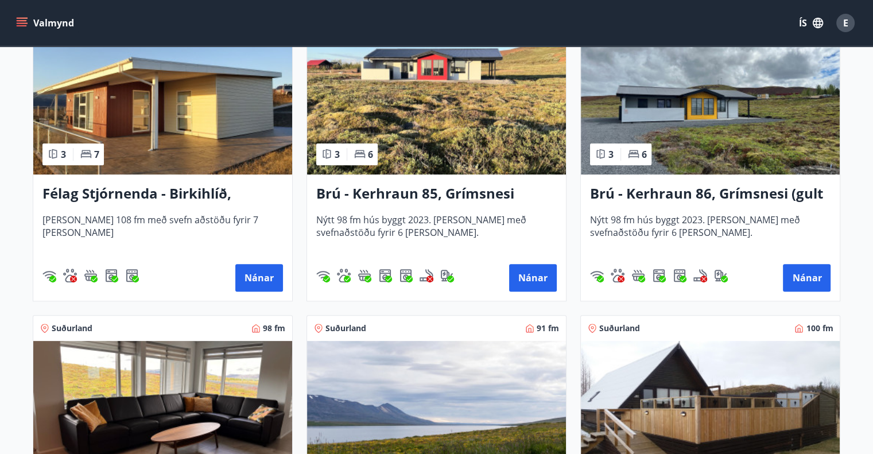
click at [682, 98] on img at bounding box center [710, 102] width 259 height 145
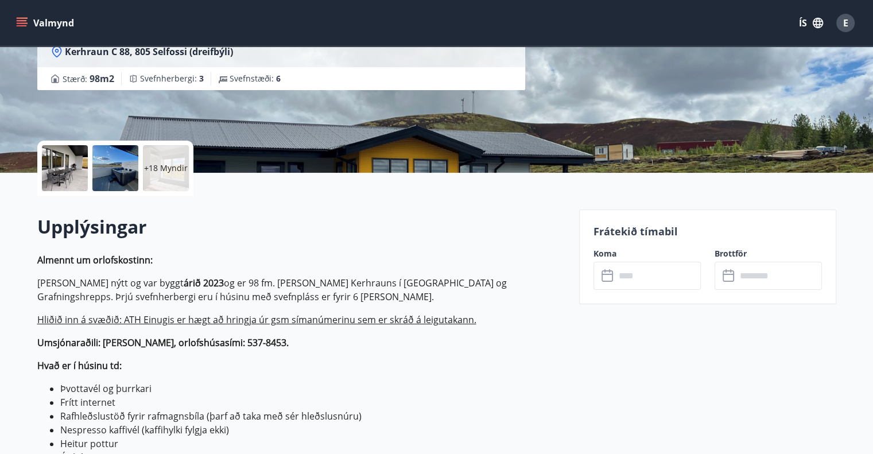
scroll to position [172, 0]
click at [659, 275] on input "text" at bounding box center [657, 275] width 85 height 28
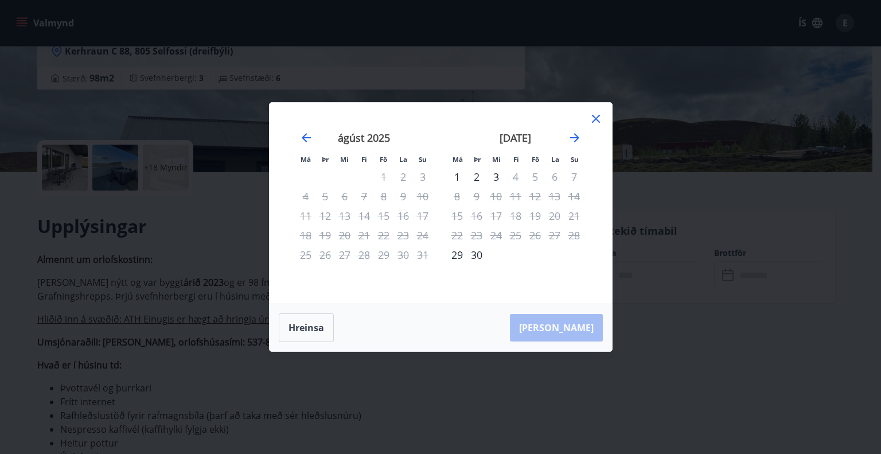
click at [622, 300] on div "Má Þr Mi Fi Fö La Su Má Þr Mi Fi Fö La Su júlí 2025 1 2 3 4 5 6 7 8 9 10 11 12 …" at bounding box center [440, 227] width 881 height 454
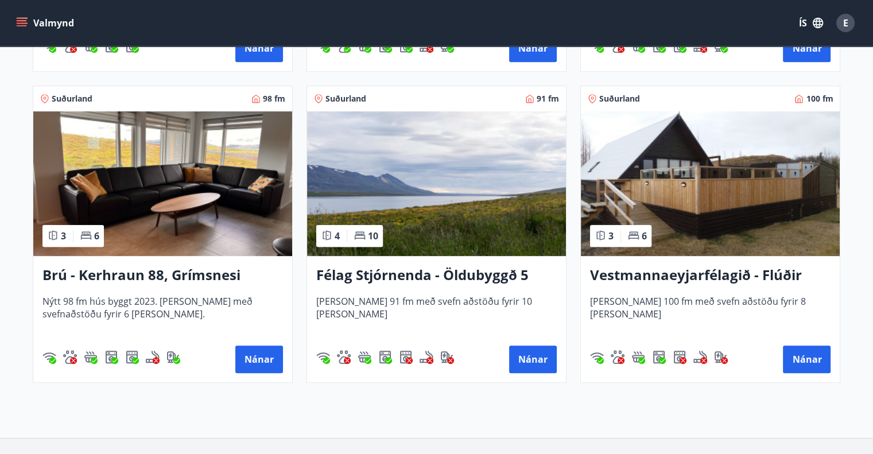
click at [203, 200] on img at bounding box center [162, 183] width 259 height 145
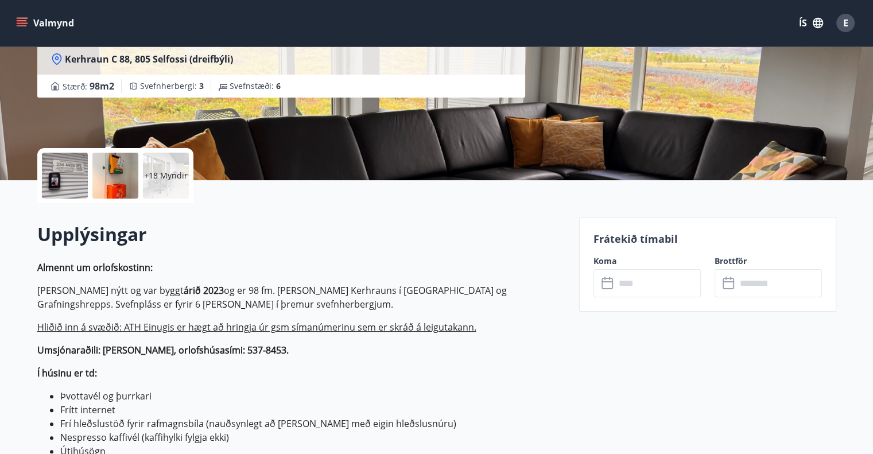
scroll to position [172, 0]
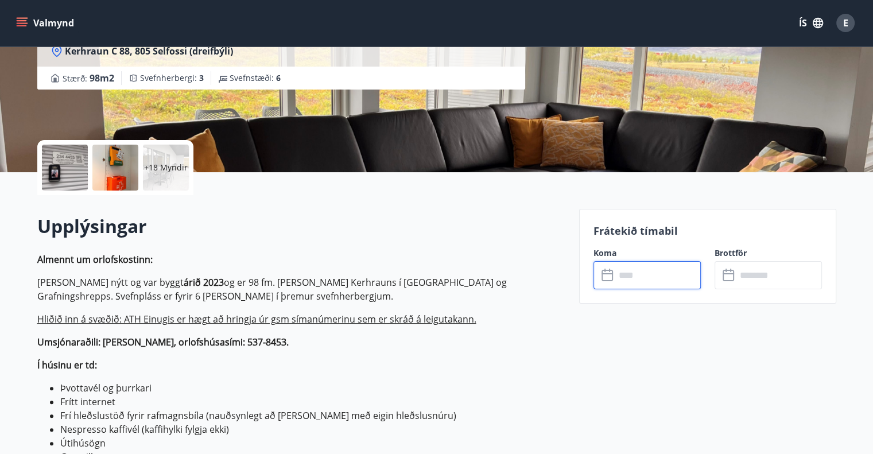
click at [670, 285] on input "text" at bounding box center [657, 275] width 85 height 28
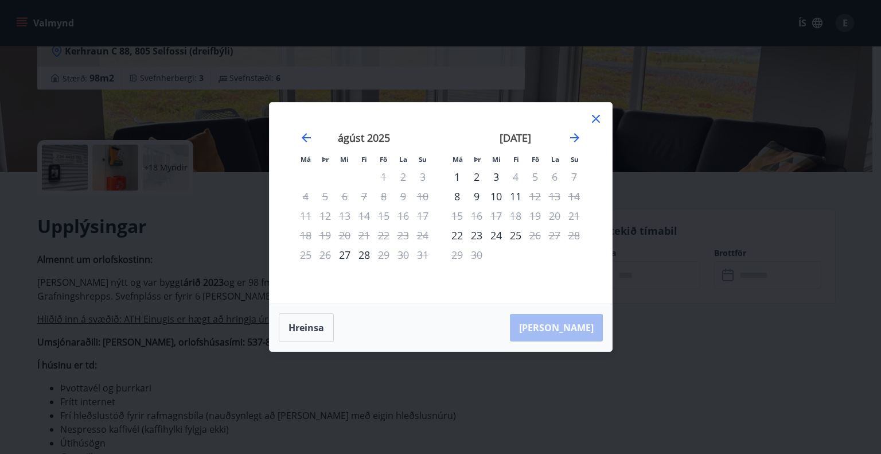
click at [649, 309] on div "Má Þr Mi Fi Fö La Su Má Þr Mi Fi Fö La Su júlí 2025 1 2 3 4 5 6 7 8 9 10 11 12 …" at bounding box center [440, 227] width 881 height 454
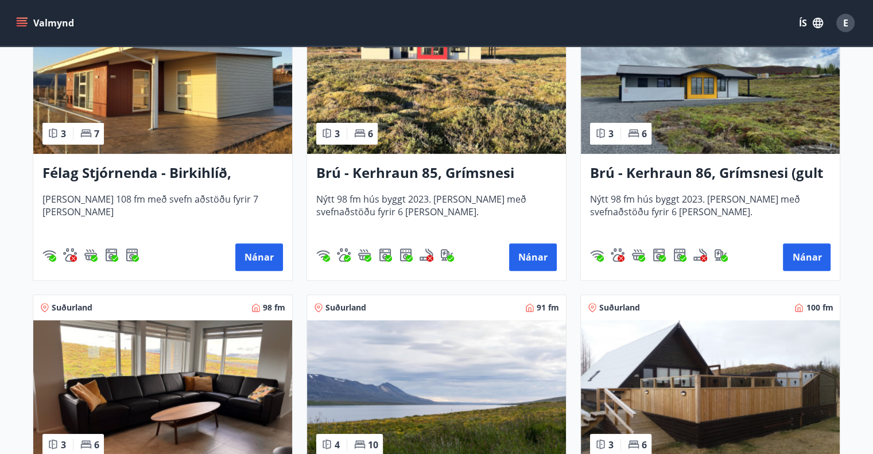
scroll to position [402, 0]
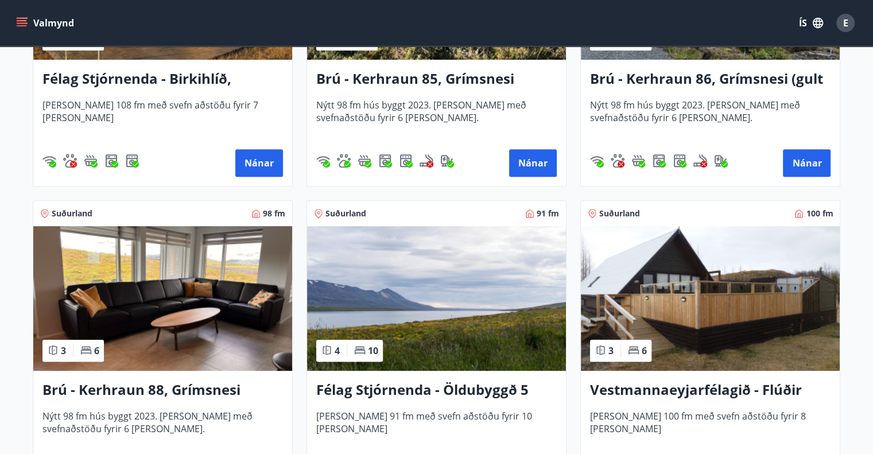
click at [218, 391] on h3 "Brú - Kerhraun 88, Grímsnesi (grænt hús)" at bounding box center [162, 390] width 240 height 21
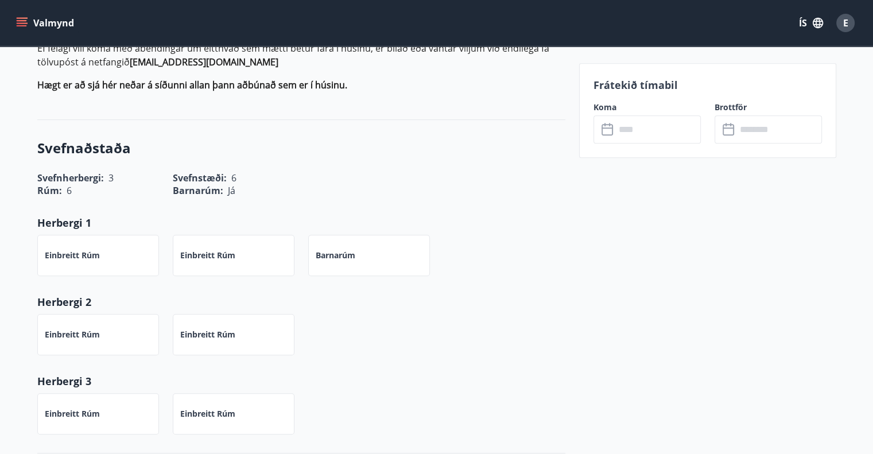
scroll to position [230, 0]
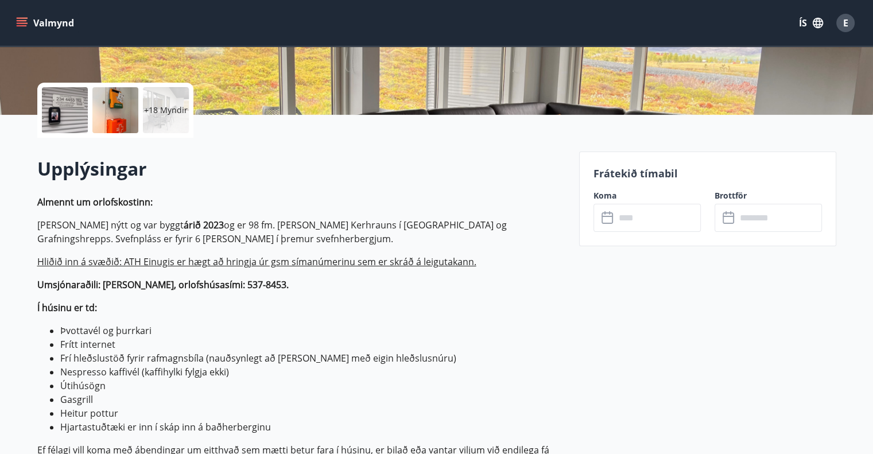
click at [621, 215] on input "text" at bounding box center [657, 218] width 85 height 28
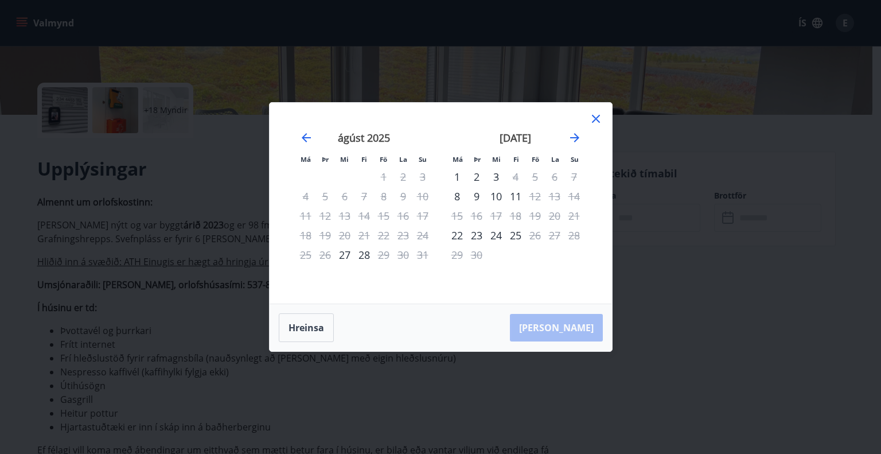
click at [594, 116] on icon at bounding box center [596, 119] width 14 height 14
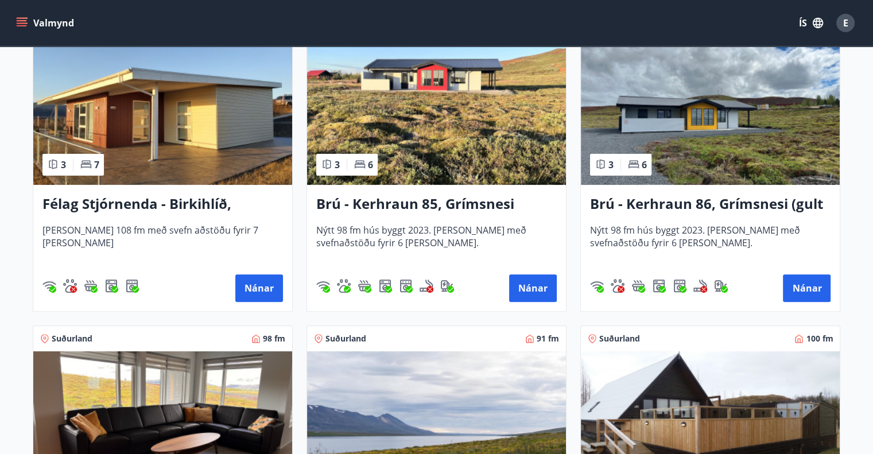
scroll to position [287, 0]
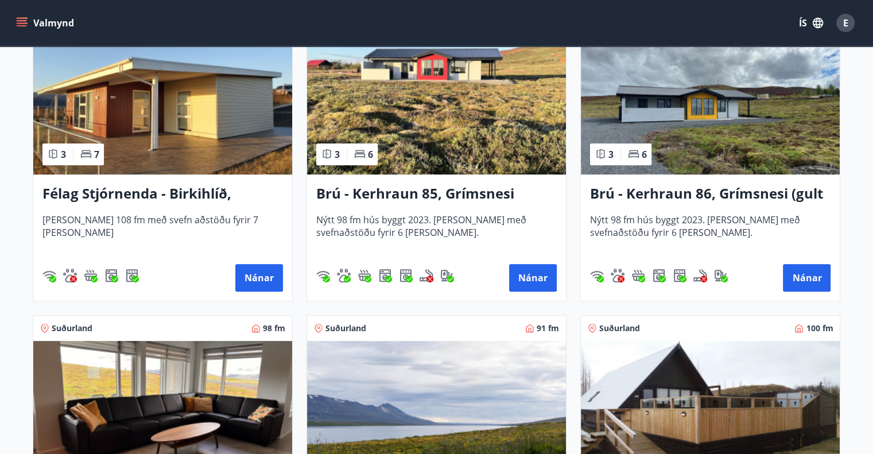
click at [158, 198] on h3 "Félag Stjórnenda - Birkihlíð, Brekkuheiði" at bounding box center [162, 194] width 240 height 21
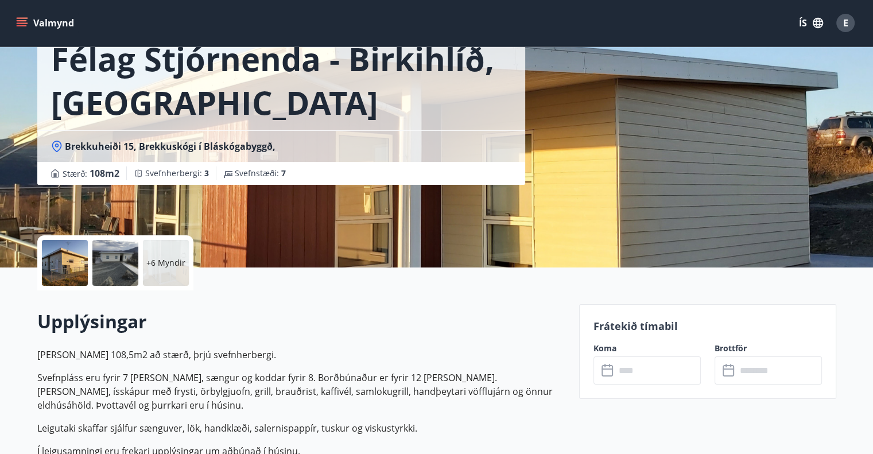
scroll to position [172, 0]
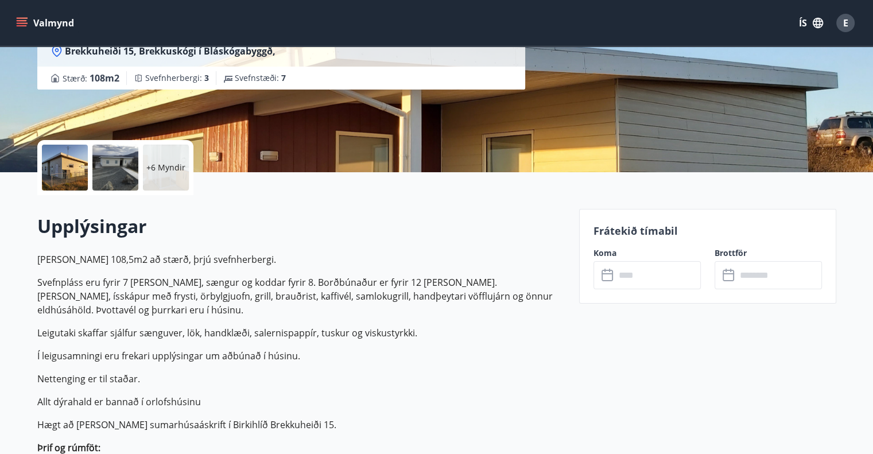
click at [679, 262] on input "text" at bounding box center [657, 275] width 85 height 28
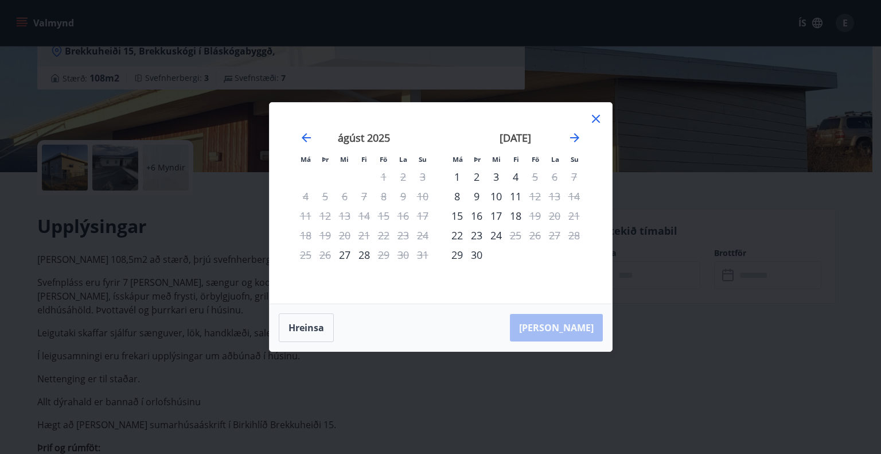
click at [684, 318] on div "Má Þr Mi Fi Fö La Su Má Þr Mi Fi Fö La Su júlí 2025 1 2 3 4 5 6 7 8 9 10 11 12 …" at bounding box center [440, 227] width 881 height 454
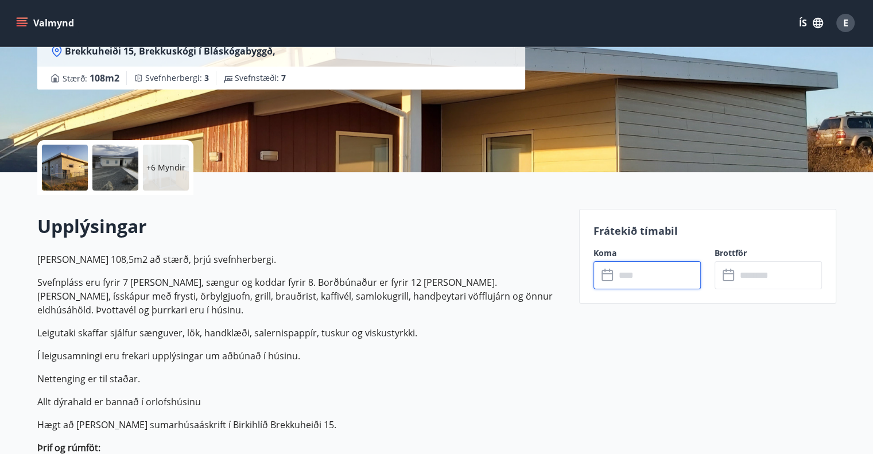
scroll to position [230, 0]
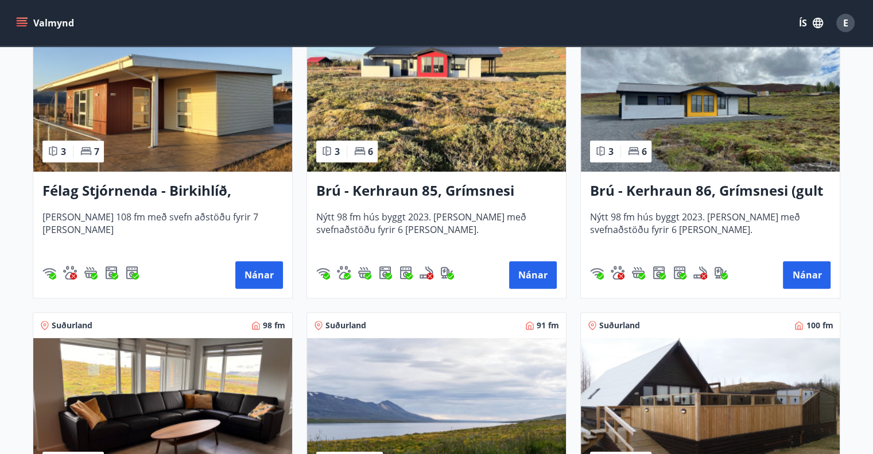
scroll to position [459, 0]
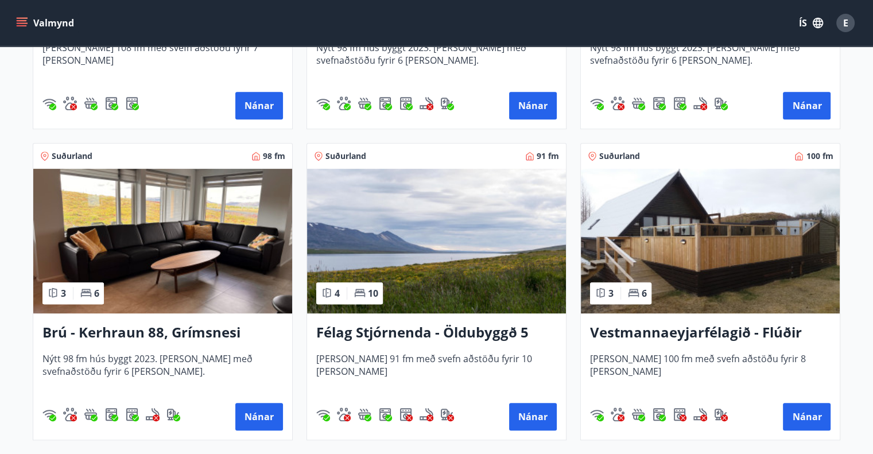
click at [508, 260] on img at bounding box center [436, 241] width 259 height 145
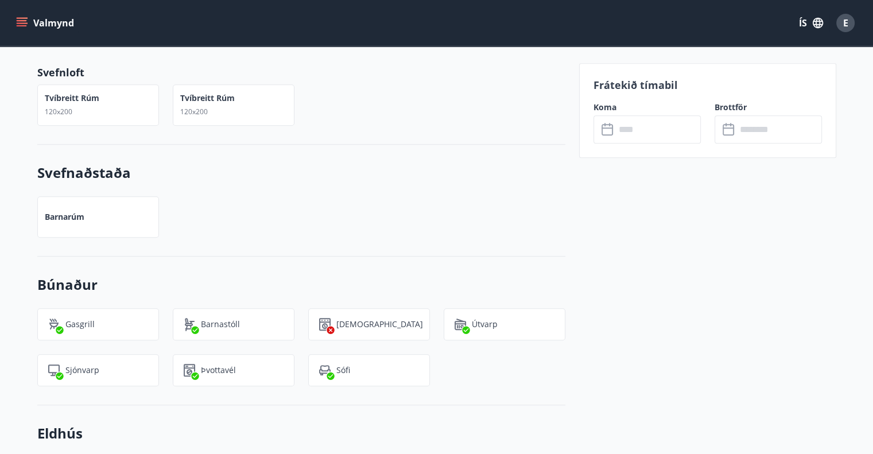
scroll to position [918, 0]
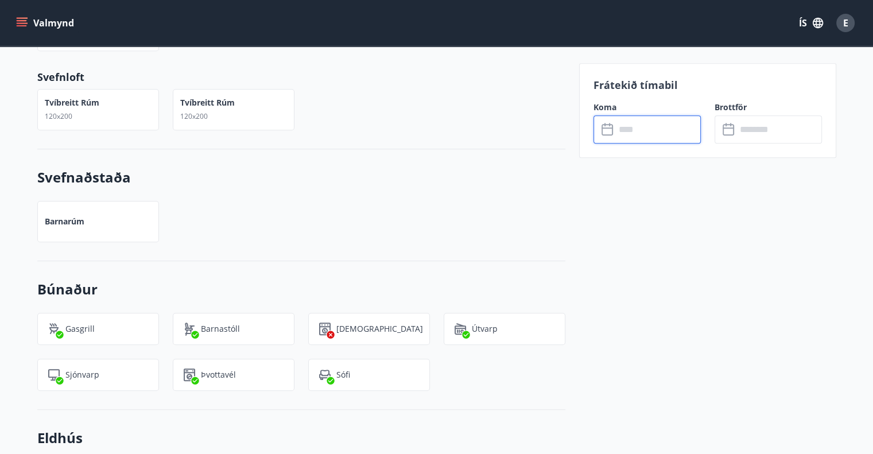
click at [622, 135] on input "text" at bounding box center [657, 129] width 85 height 28
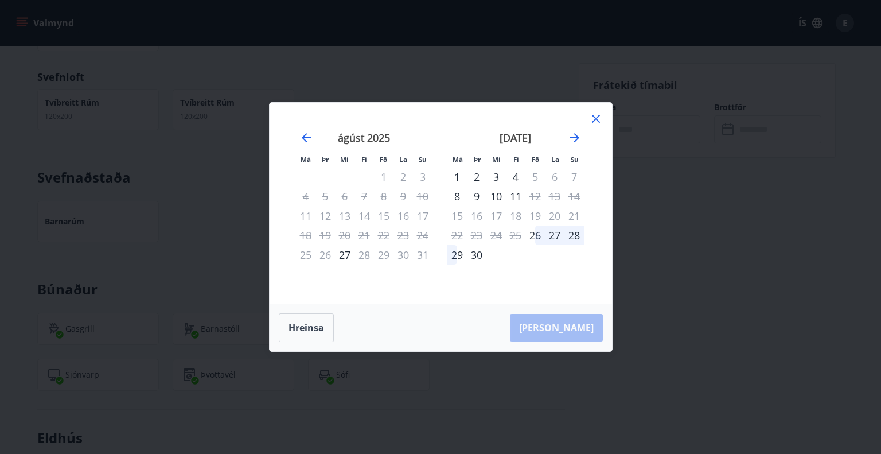
click at [660, 218] on div "Má Þr Mi Fi Fö La Su Má Þr Mi Fi Fö La Su júlí 2025 1 2 3 4 5 6 7 8 9 10 11 12 …" at bounding box center [440, 227] width 881 height 454
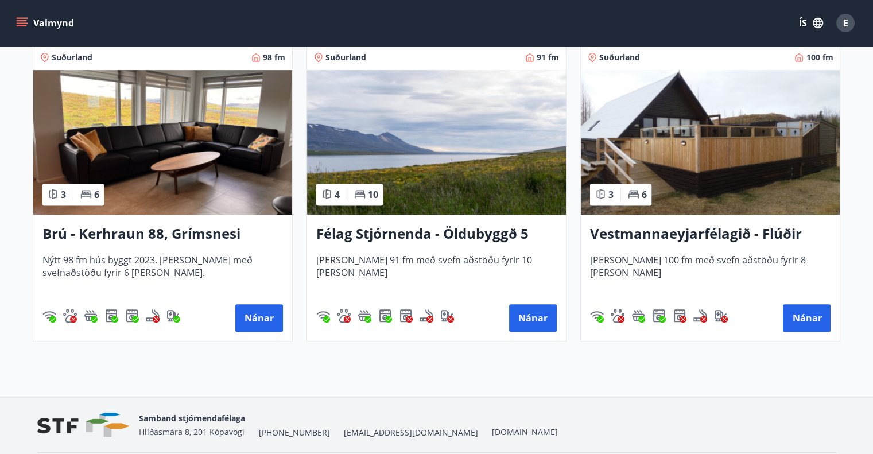
scroll to position [596, 0]
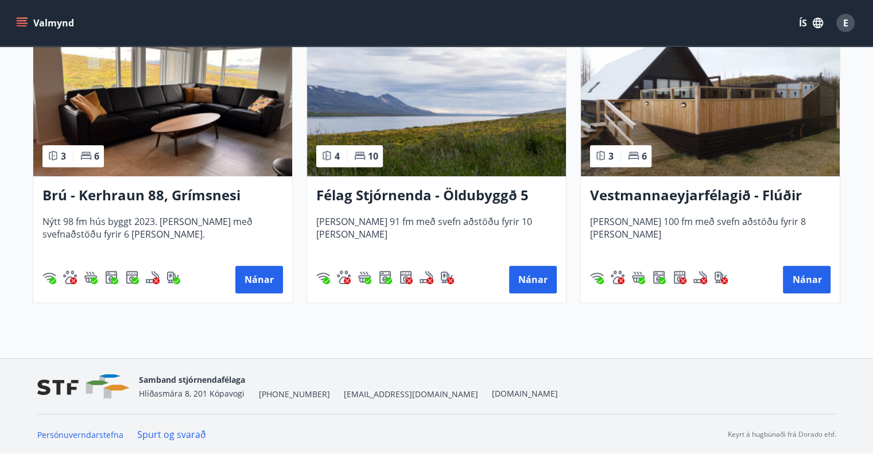
click at [695, 197] on h3 "Vestmannaeyjarfélagið - Flúðir" at bounding box center [710, 195] width 240 height 21
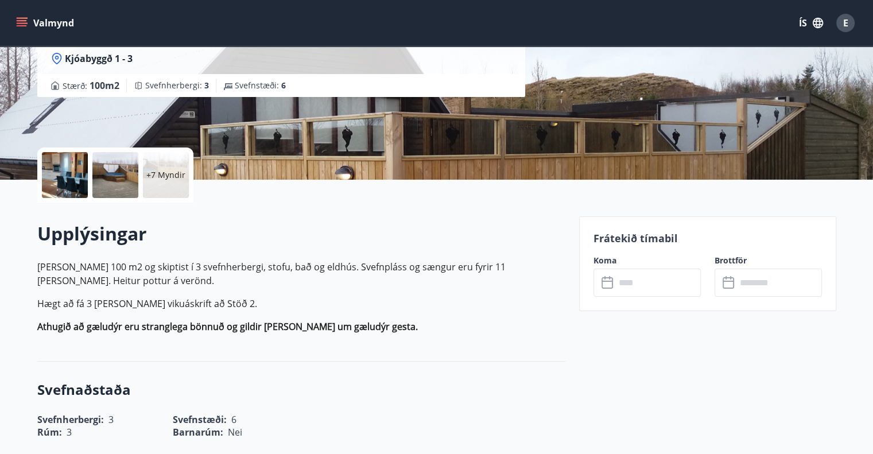
scroll to position [172, 0]
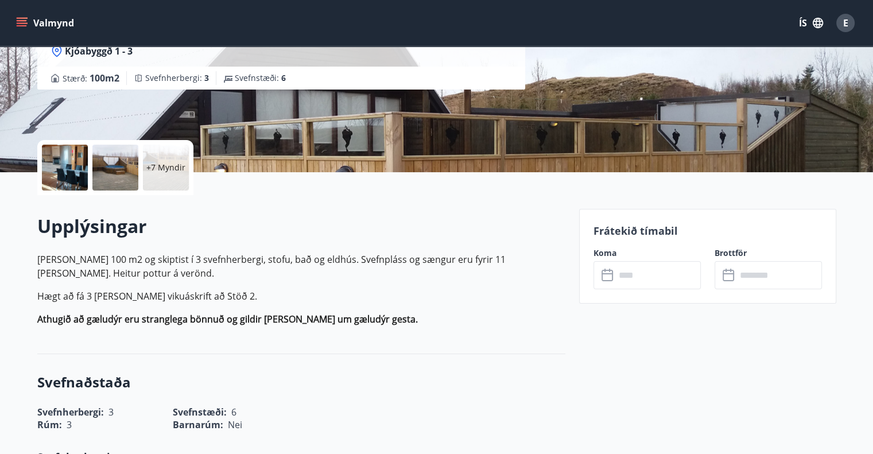
click at [666, 275] on input "text" at bounding box center [657, 275] width 85 height 28
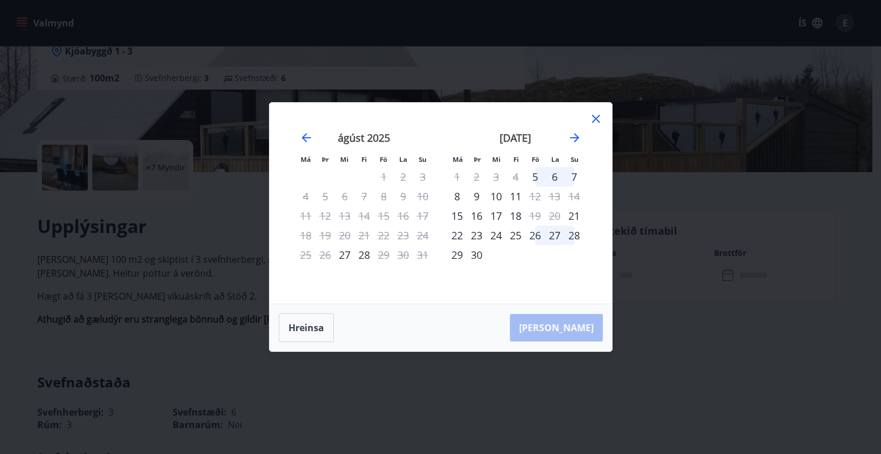
click at [679, 327] on div "Má Þr Mi Fi Fö La Su Má Þr Mi Fi Fö La Su júlí 2025 1 2 3 4 5 6 7 8 9 10 11 12 …" at bounding box center [440, 227] width 881 height 454
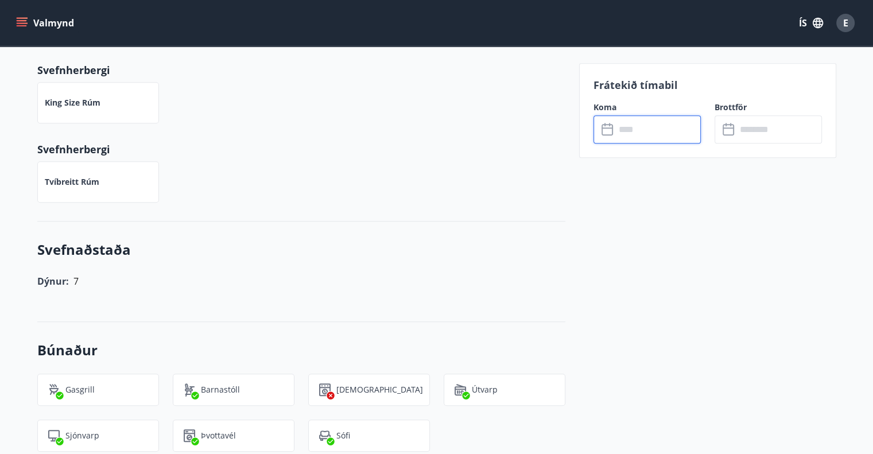
scroll to position [516, 0]
